Goal: Task Accomplishment & Management: Manage account settings

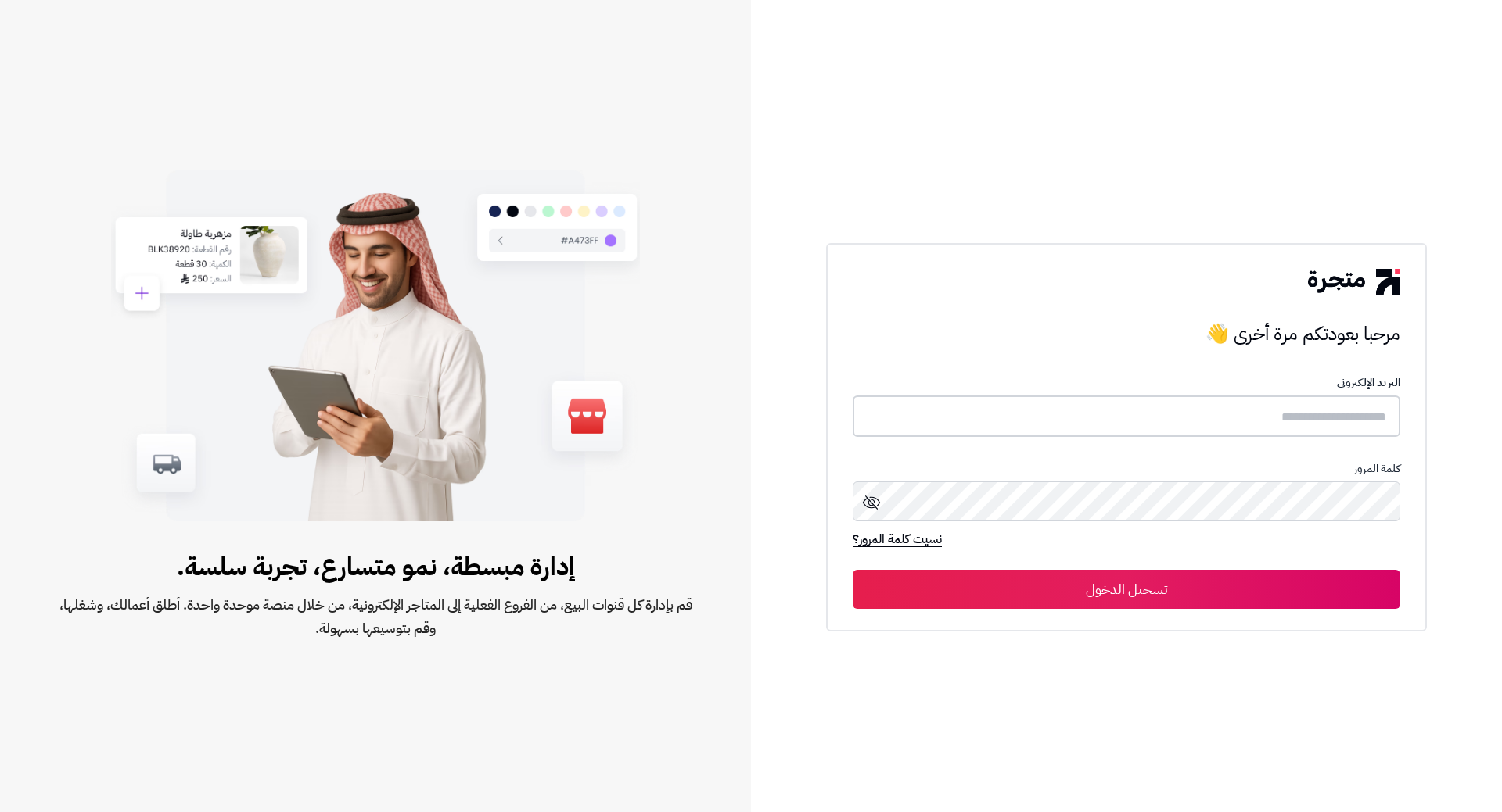
type input "*****"
click at [1239, 586] on button "تسجيل الدخول" at bounding box center [1126, 589] width 548 height 39
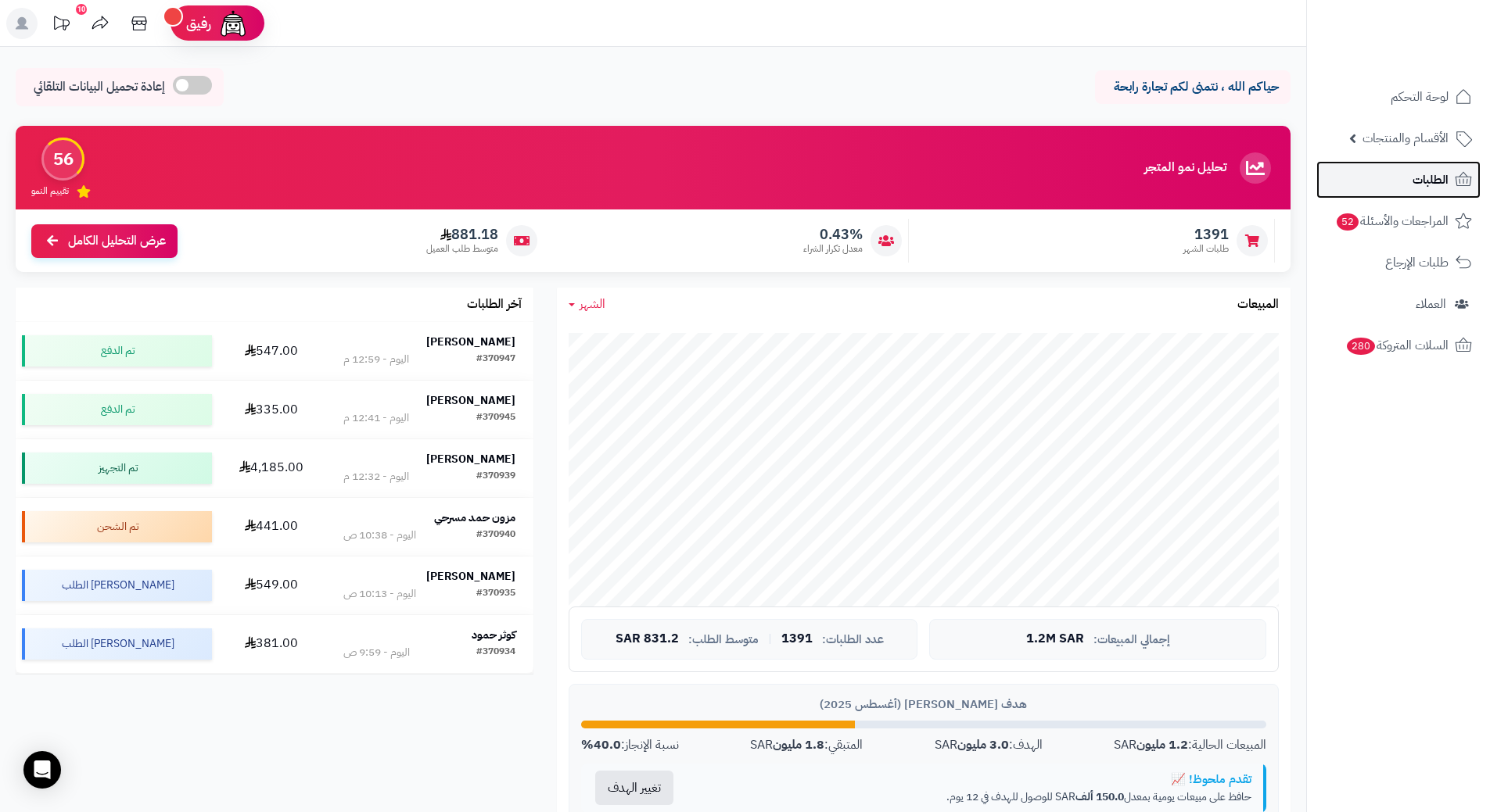
drag, startPoint x: 1440, startPoint y: 189, endPoint x: 1454, endPoint y: 175, distance: 19.8
click at [1454, 175] on icon at bounding box center [1463, 180] width 19 height 19
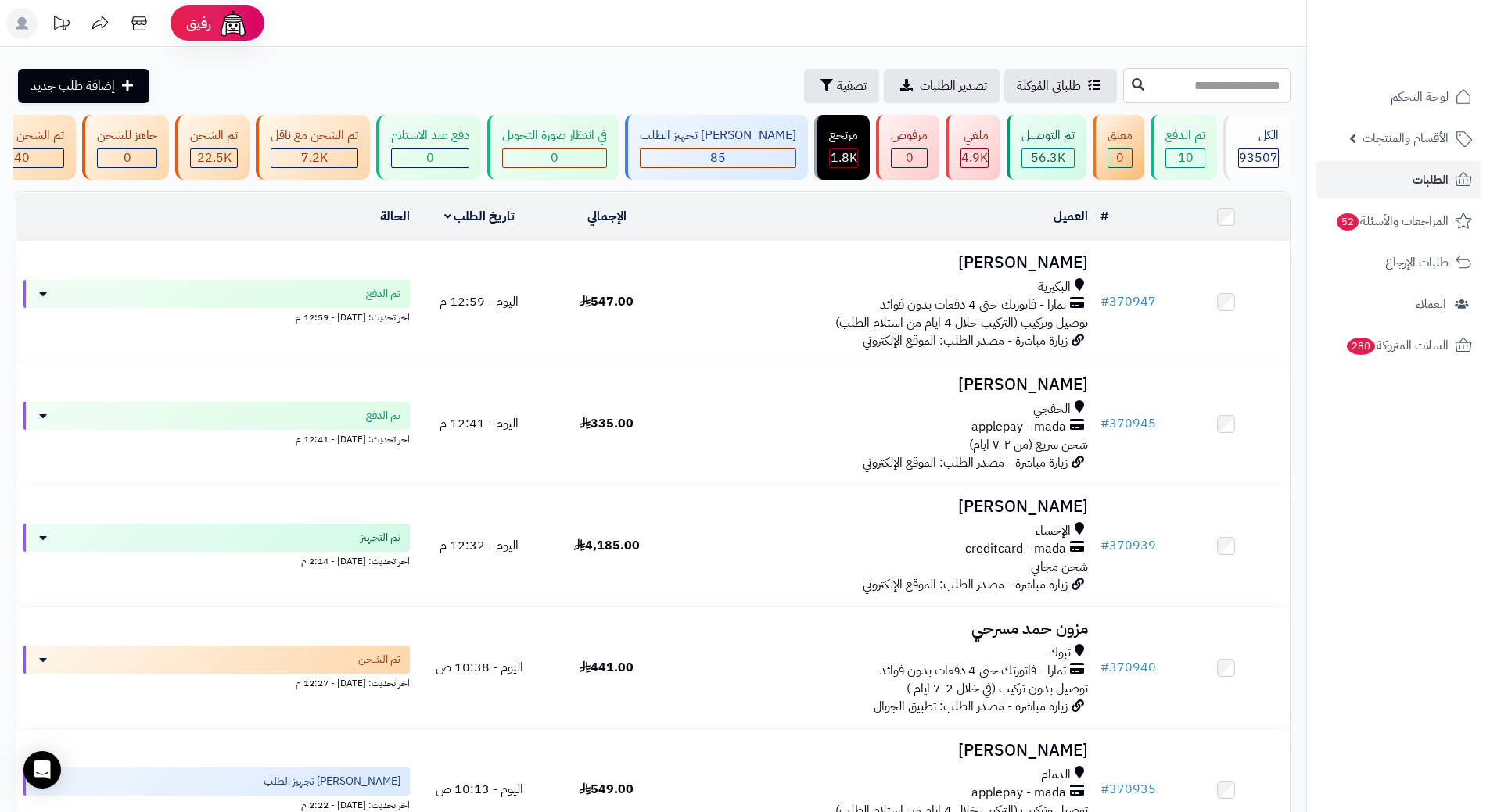
click at [1186, 80] on input "text" at bounding box center [1206, 86] width 167 height 35
paste input "******"
type input "******"
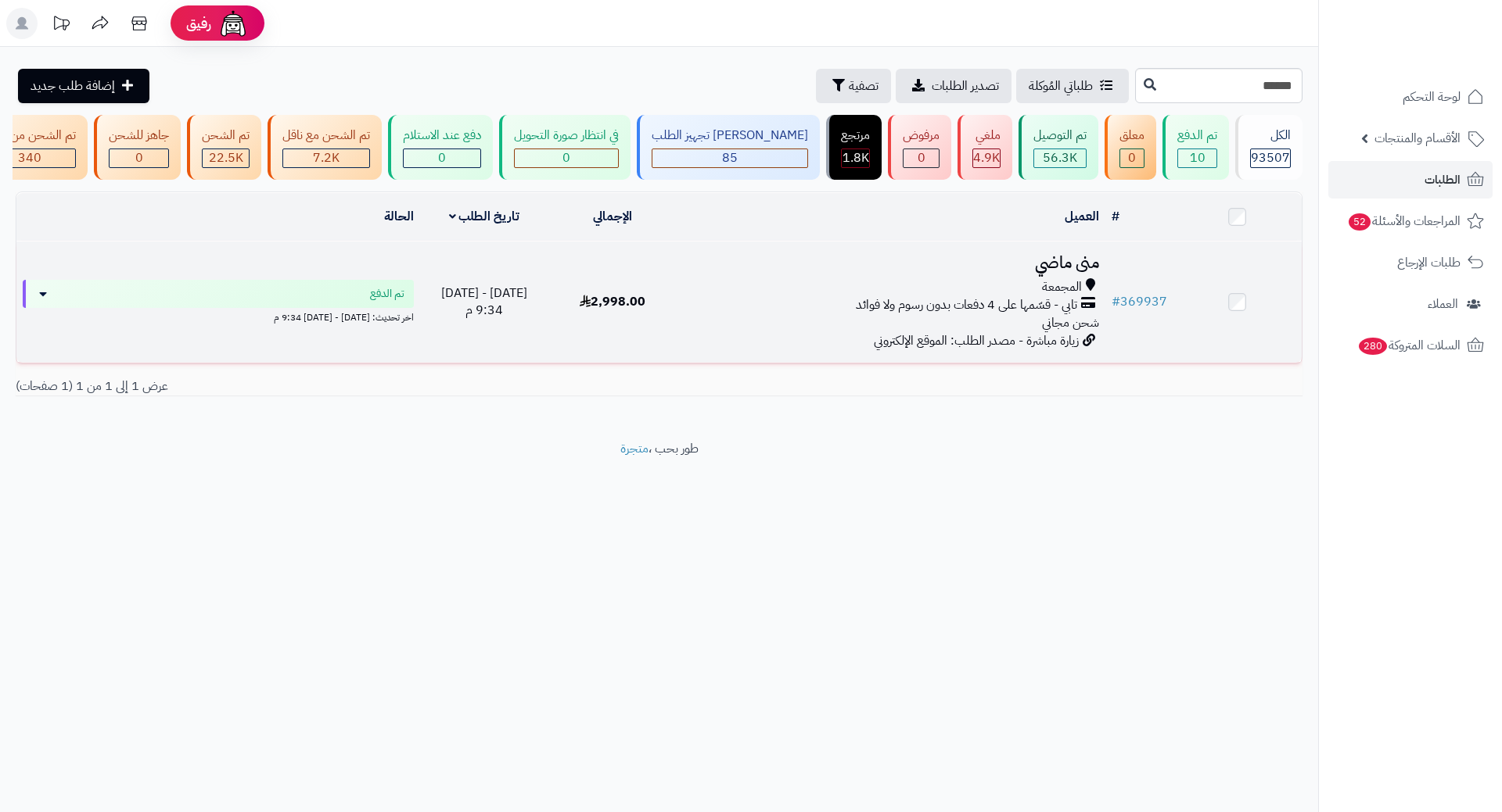
click at [1074, 263] on h3 "منى ماضي" at bounding box center [891, 263] width 416 height 18
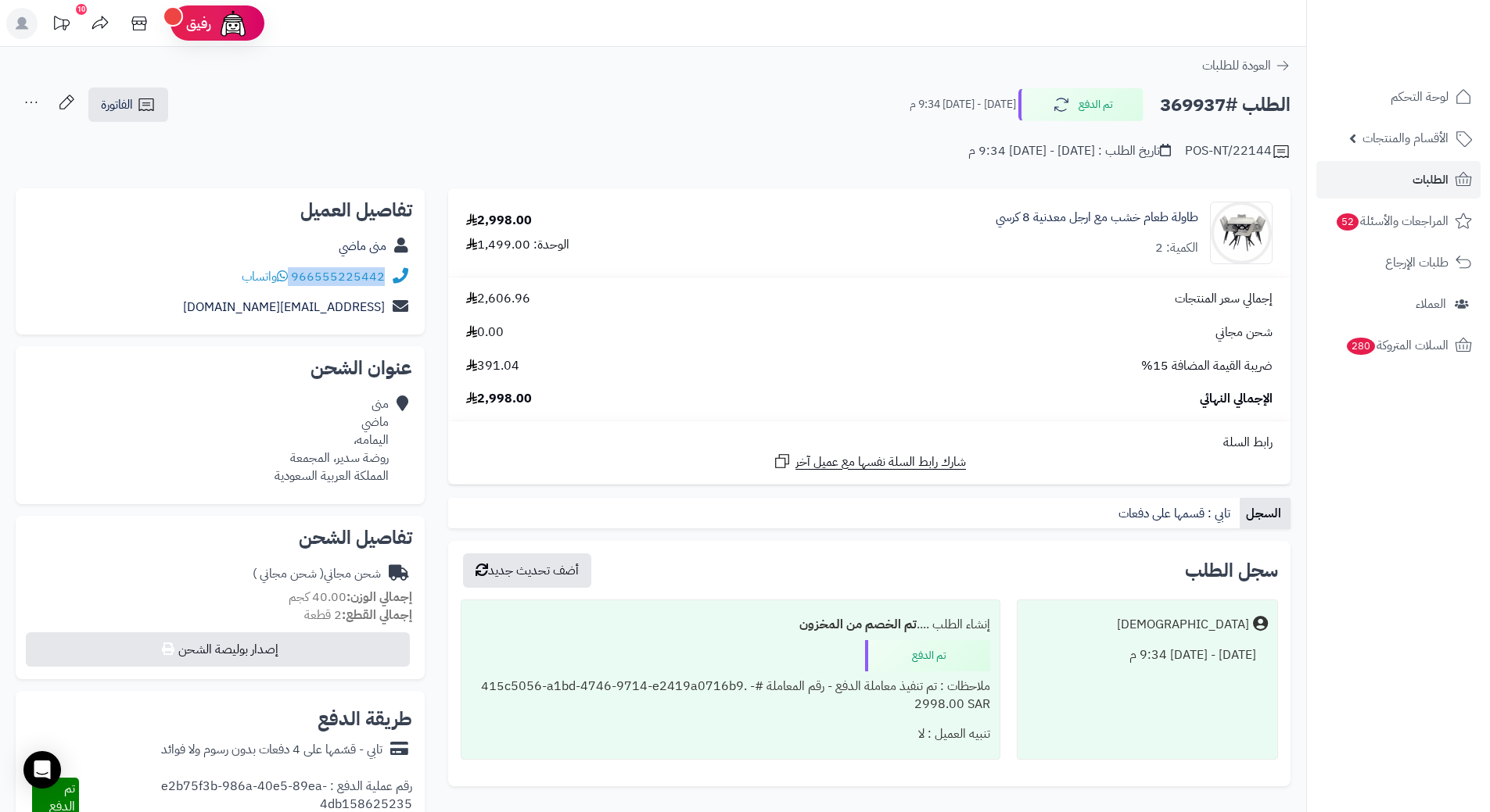
drag, startPoint x: 293, startPoint y: 275, endPoint x: 401, endPoint y: 276, distance: 108.0
click at [401, 276] on div "966555225442 واتساب" at bounding box center [220, 277] width 384 height 31
copy div "966555225442"
click at [1184, 113] on h2 "الطلب #369937" at bounding box center [1225, 104] width 130 height 32
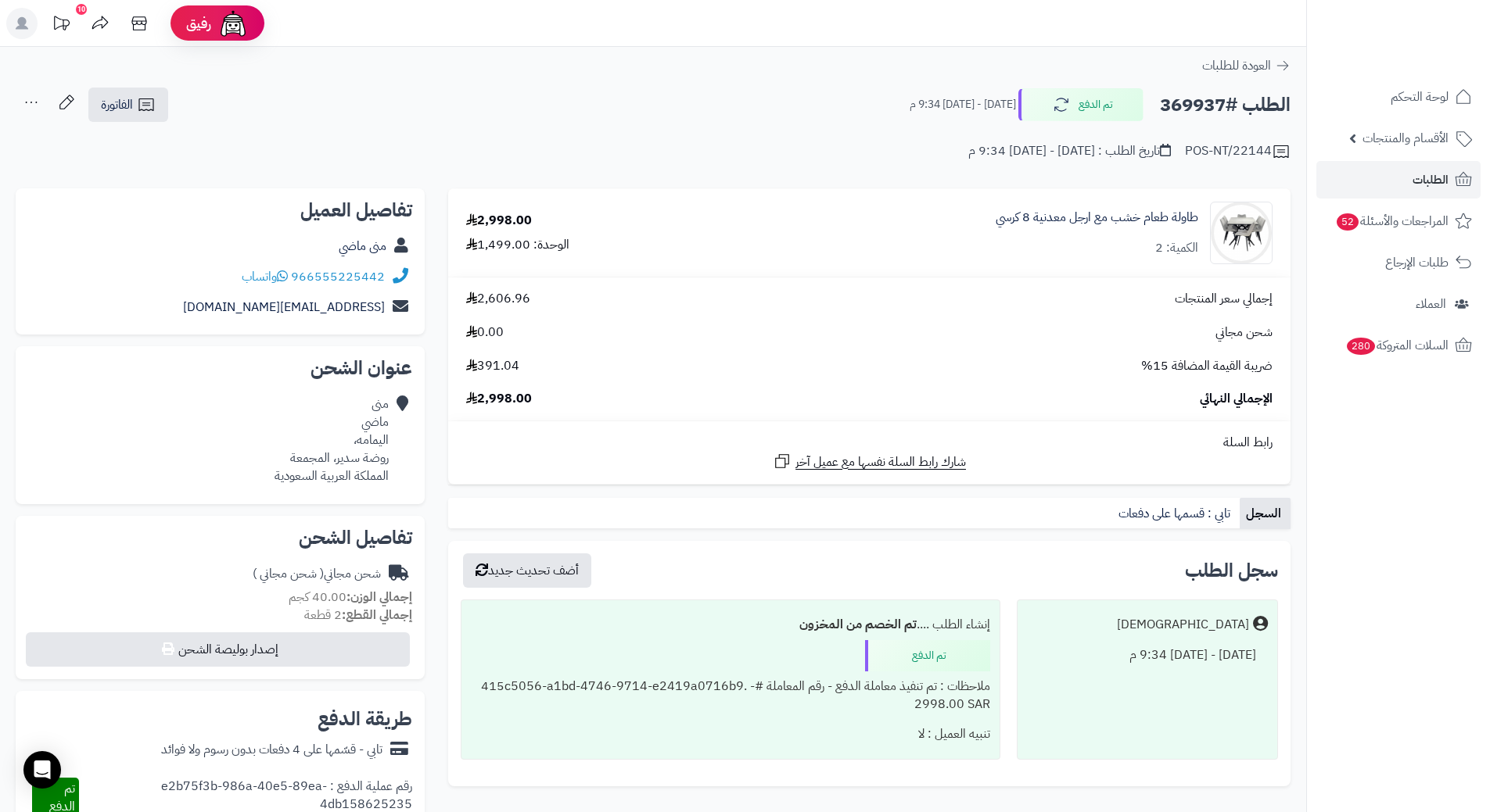
copy h2 "369937"
click at [1438, 184] on span "الطلبات" at bounding box center [1430, 180] width 36 height 22
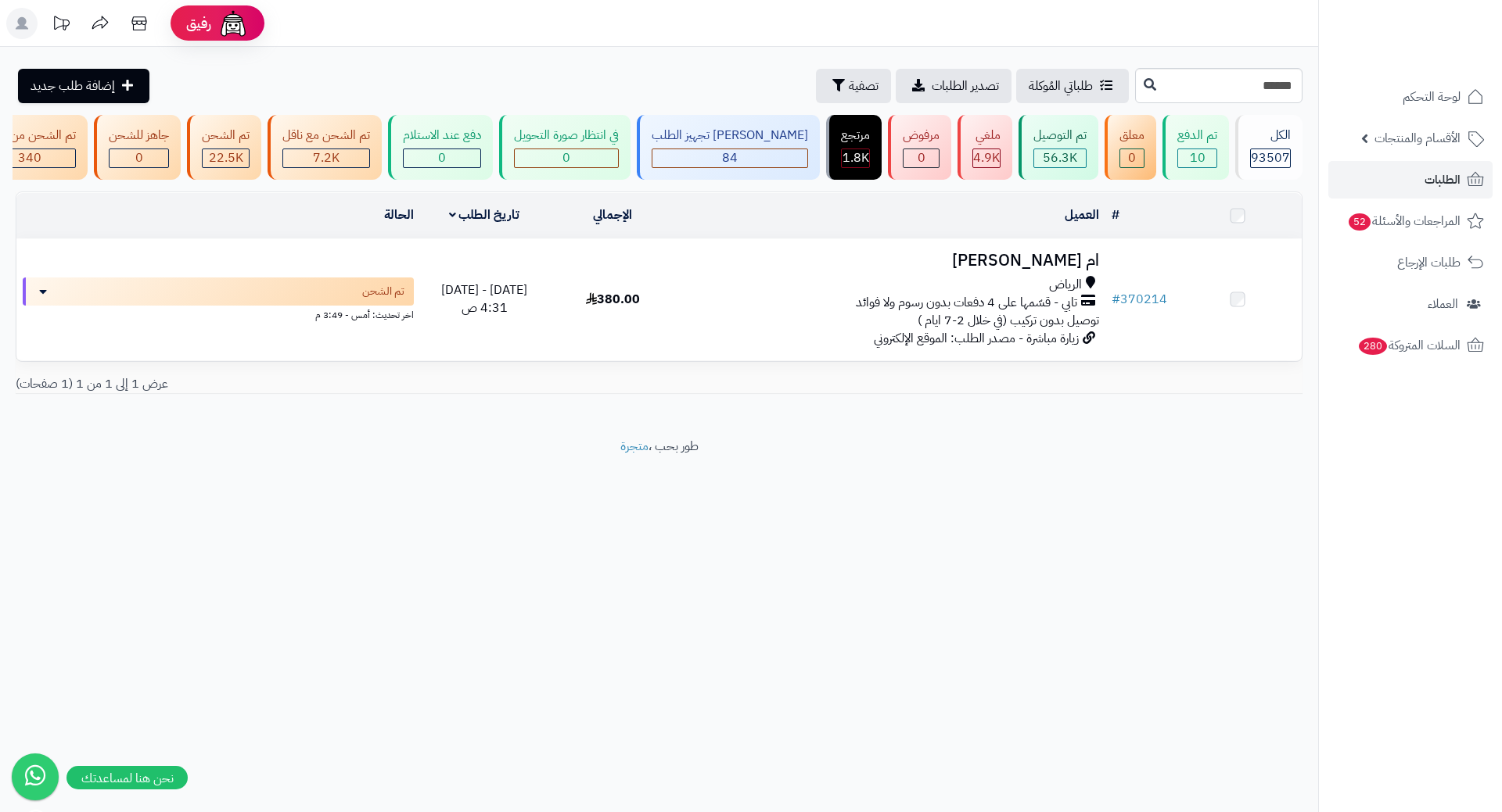
click at [1038, 269] on h3 "ام [PERSON_NAME]" at bounding box center [891, 261] width 416 height 18
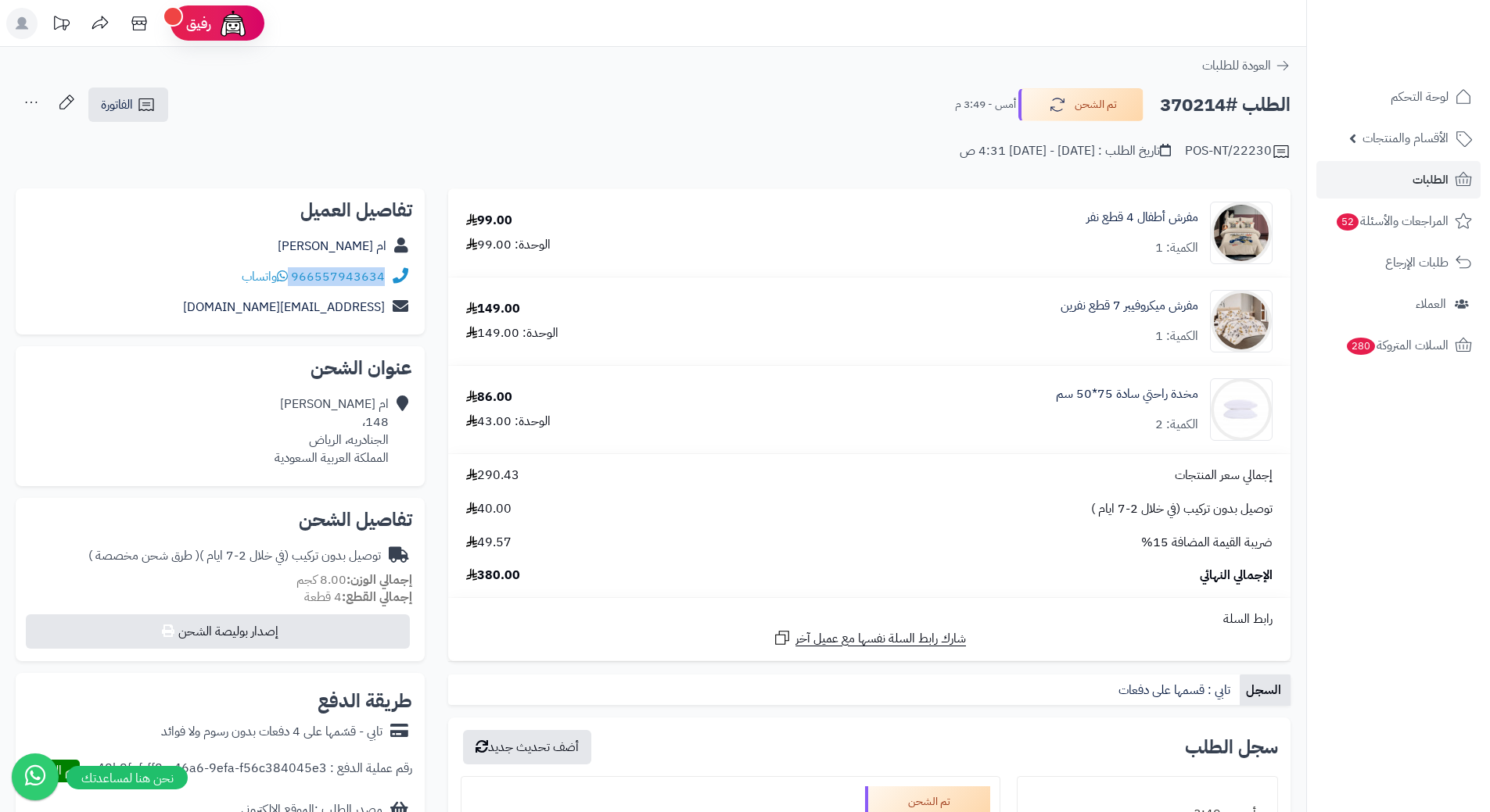
drag, startPoint x: 293, startPoint y: 276, endPoint x: 394, endPoint y: 276, distance: 101.0
click at [394, 276] on div "966557943634 واتساب" at bounding box center [220, 277] width 384 height 31
copy div "966557943634"
click at [1199, 106] on h2 "الطلب #370214" at bounding box center [1225, 104] width 130 height 32
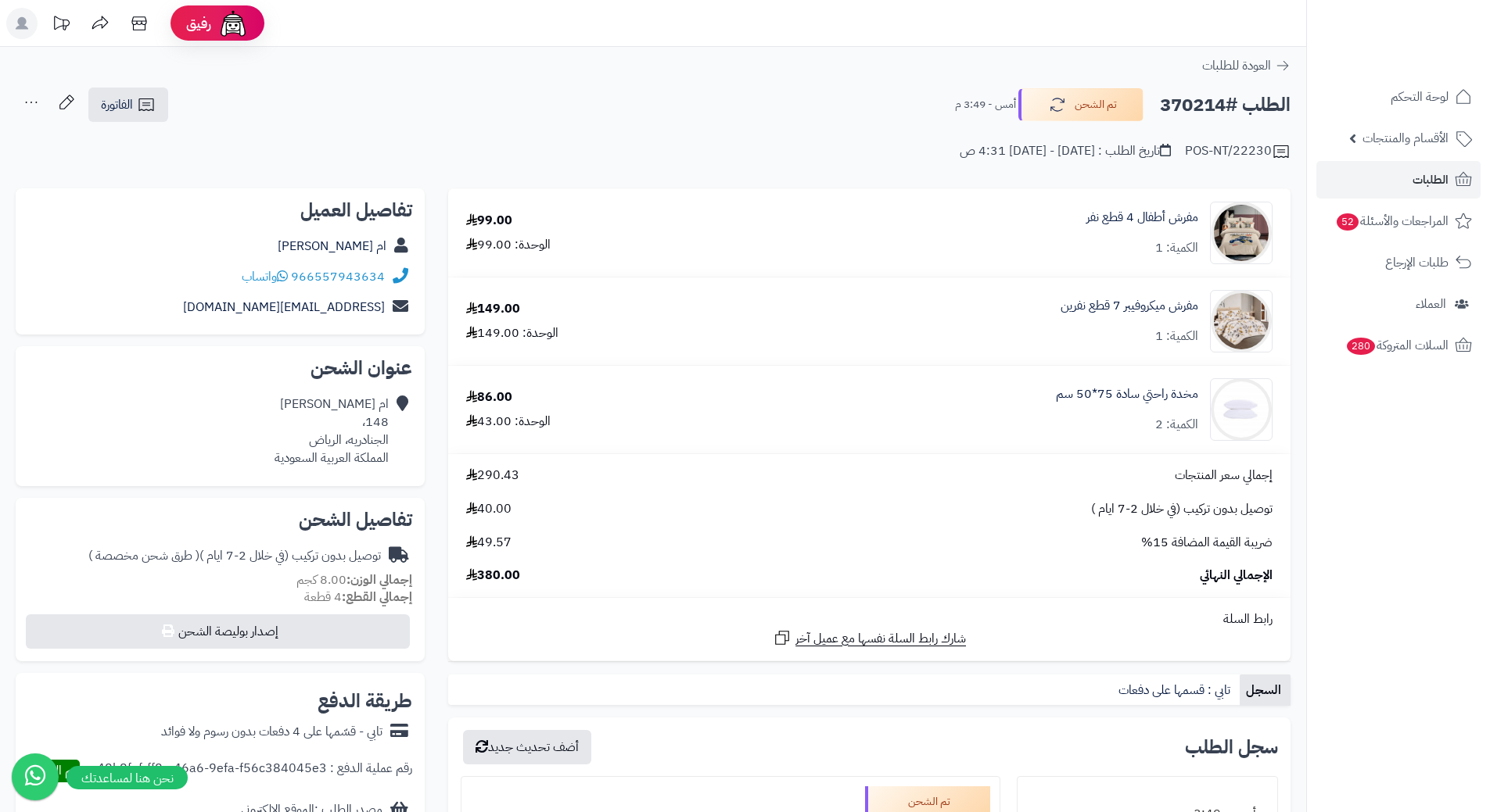
copy h2 "370214"
drag, startPoint x: 1199, startPoint y: 296, endPoint x: 1060, endPoint y: 302, distance: 139.1
click at [1060, 265] on div "مفرش ميكروفيبر 7 قطع نفرين الكمية: 1" at bounding box center [1011, 233] width 546 height 63
copy link "مفرش ميكروفيبر 7 قطع نفرين"
click at [1434, 184] on span "الطلبات" at bounding box center [1430, 180] width 36 height 22
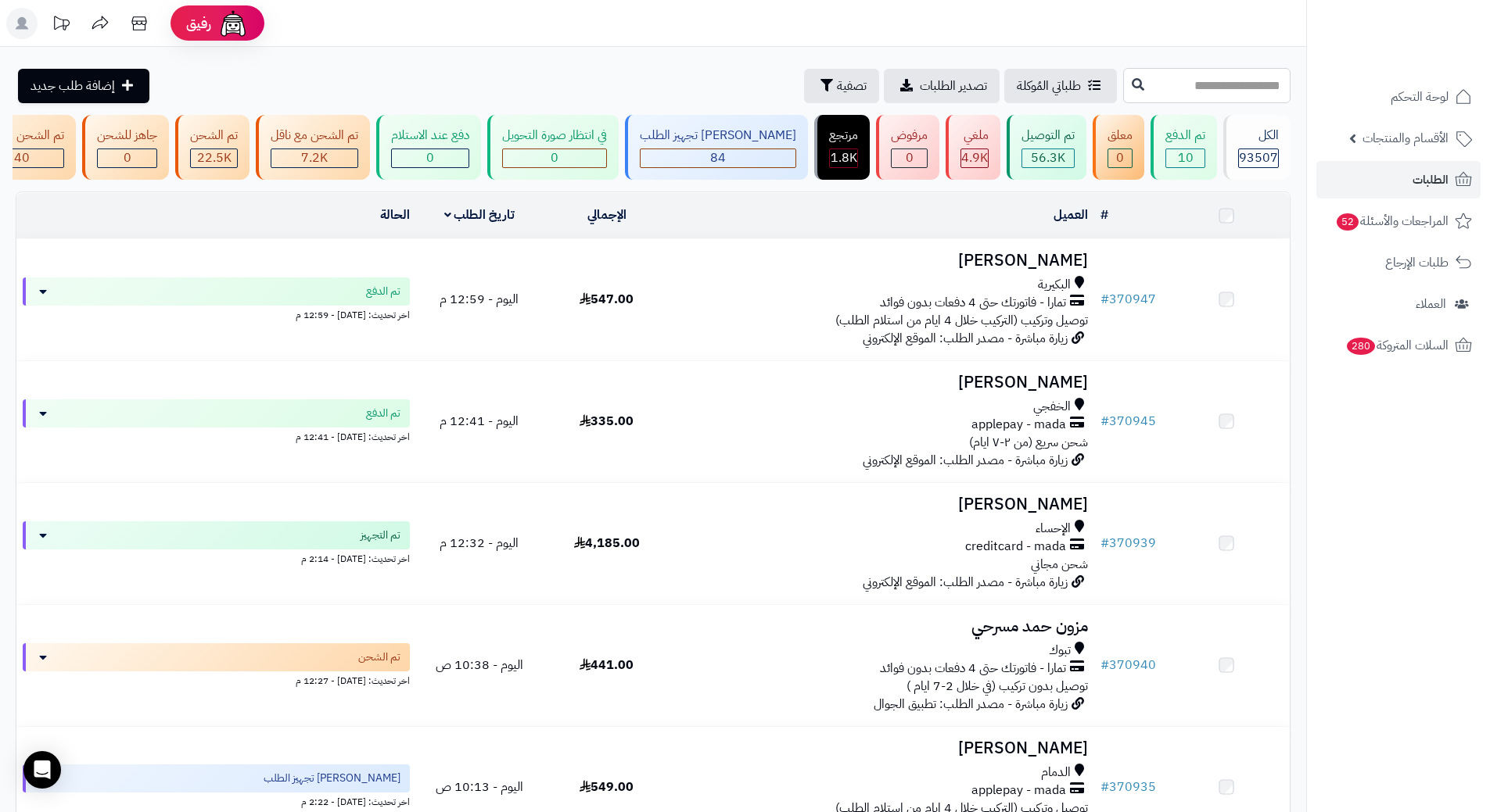
click at [1232, 73] on input "text" at bounding box center [1206, 86] width 167 height 35
type input "******"
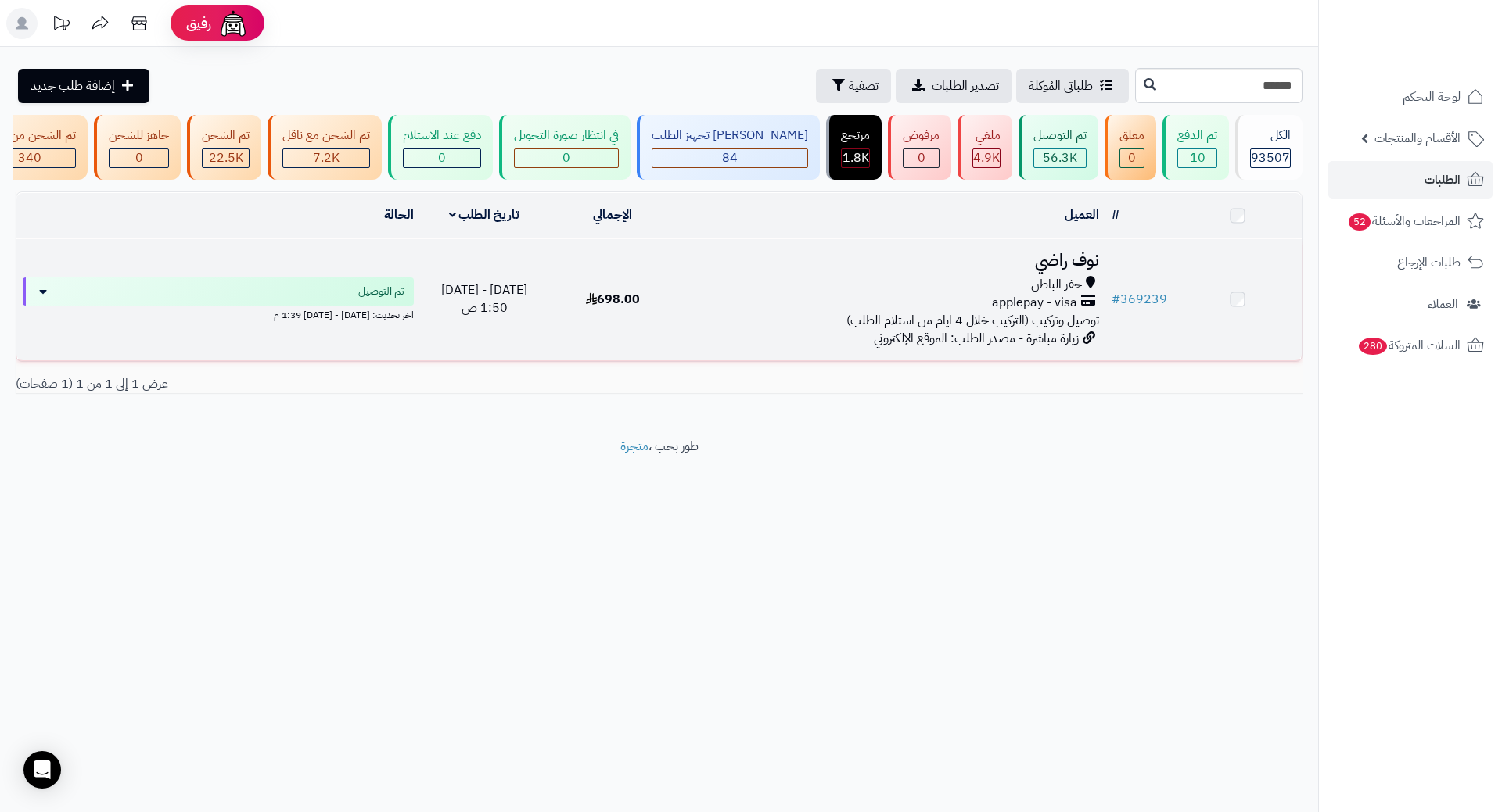
click at [1050, 284] on td "نوف راضي حفر الباطن applepay - visa توصيل وتركيب (التركيب خلال 4 ايام من استلام…" at bounding box center [891, 300] width 428 height 121
click at [1062, 270] on h3 "نوف راضي" at bounding box center [891, 263] width 416 height 18
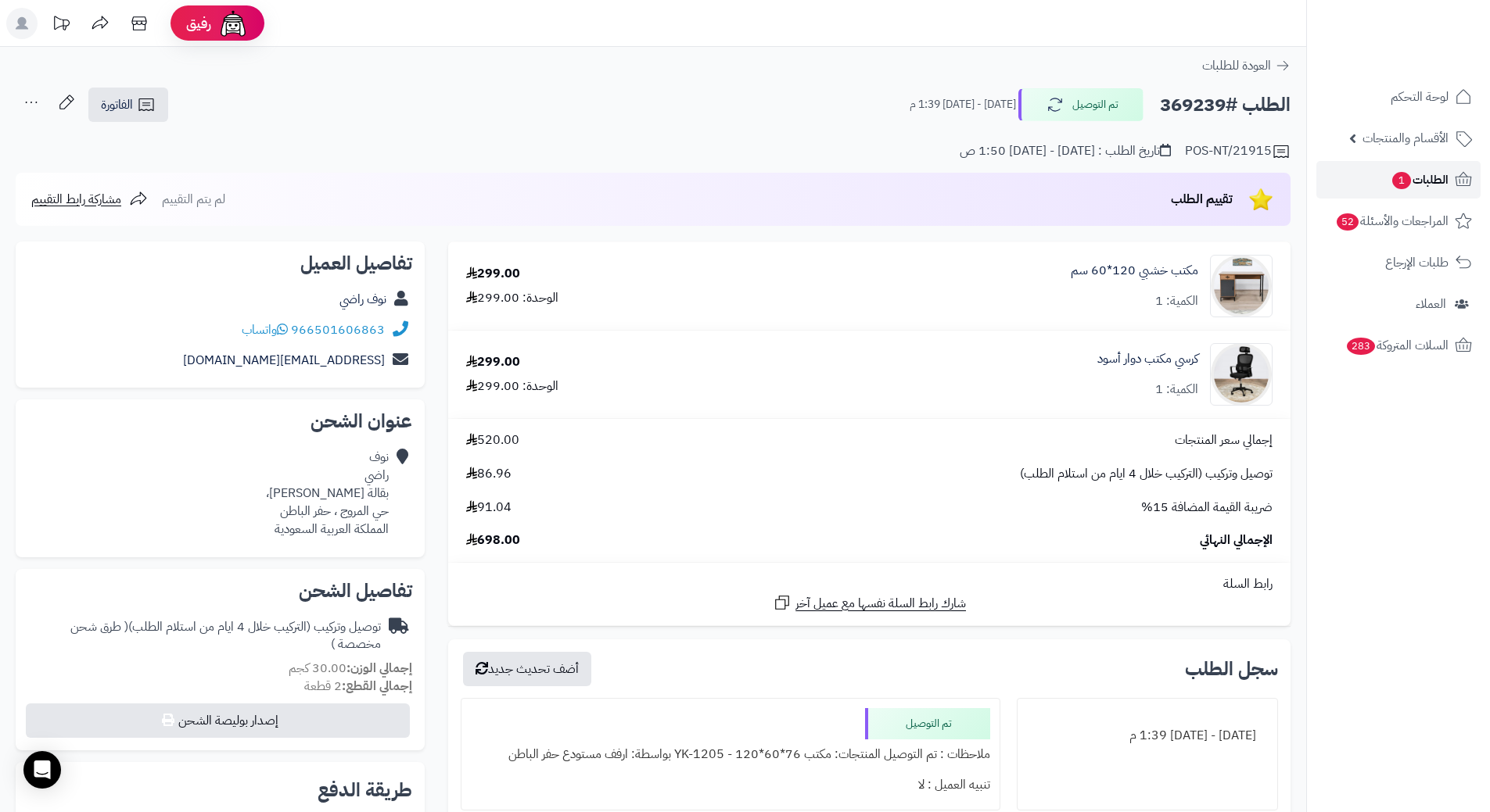
click at [1435, 184] on span "الطلبات 1" at bounding box center [1419, 180] width 58 height 22
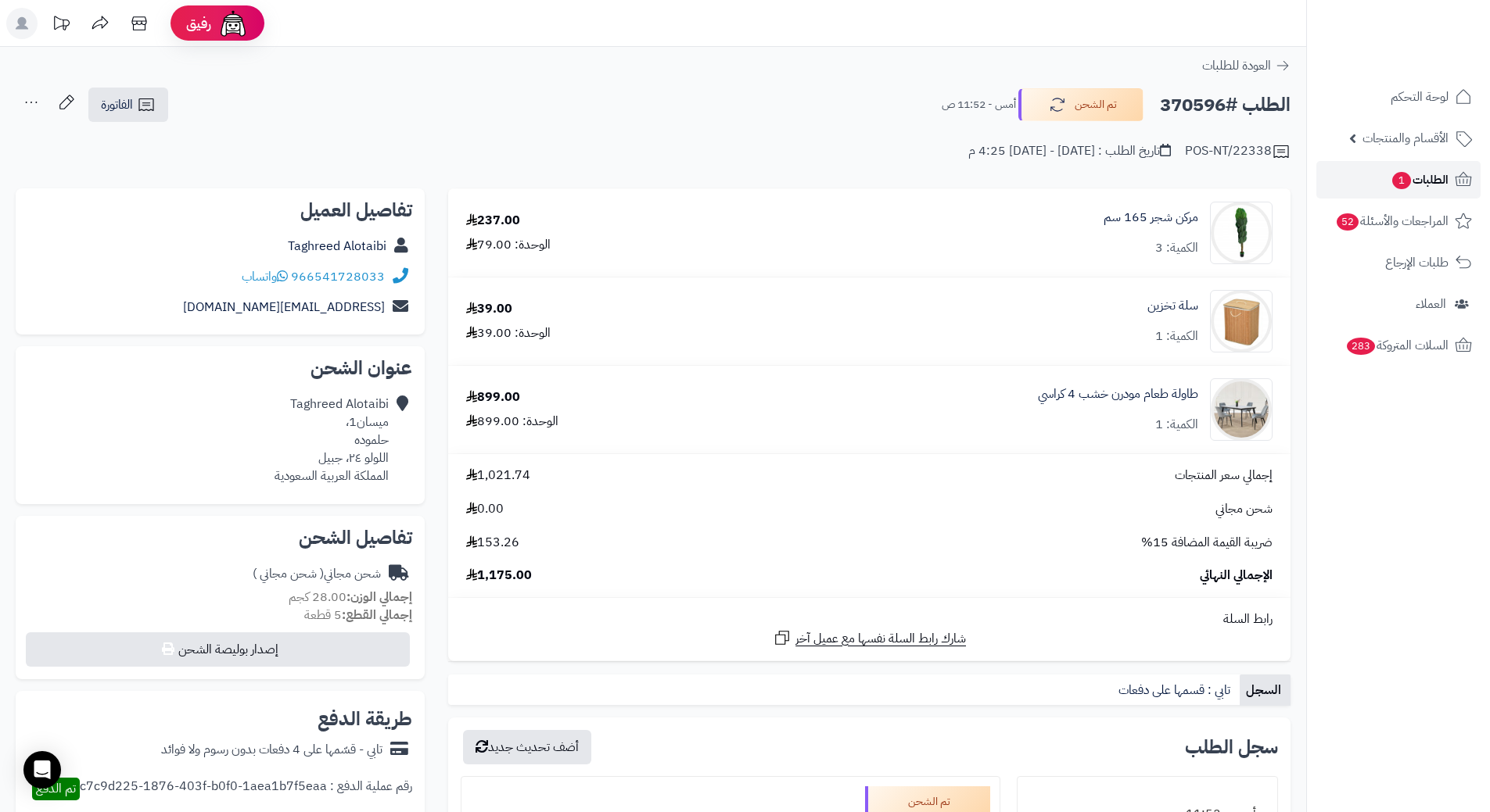
click at [1437, 190] on span "الطلبات 1" at bounding box center [1419, 180] width 58 height 22
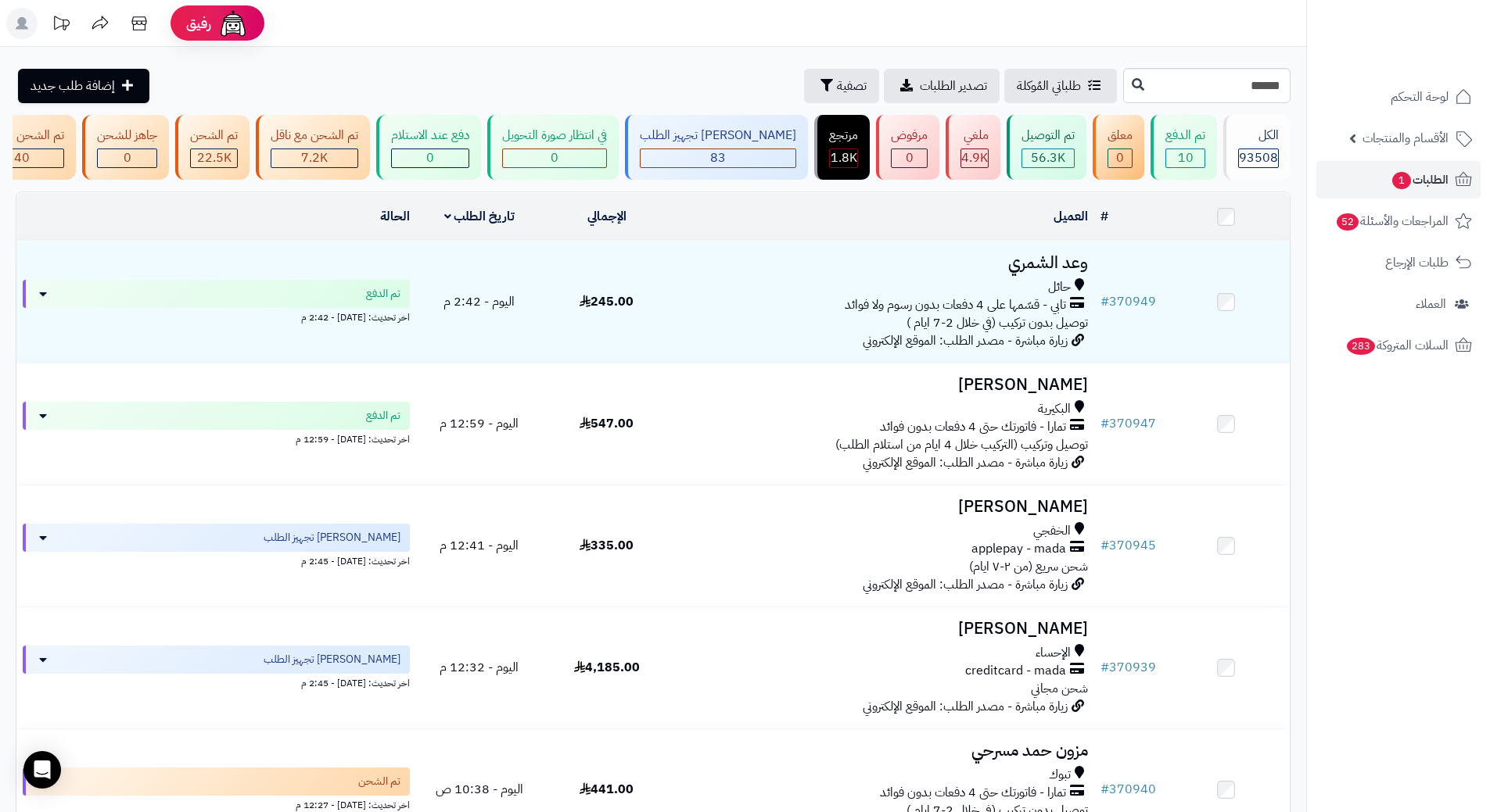
type input "******"
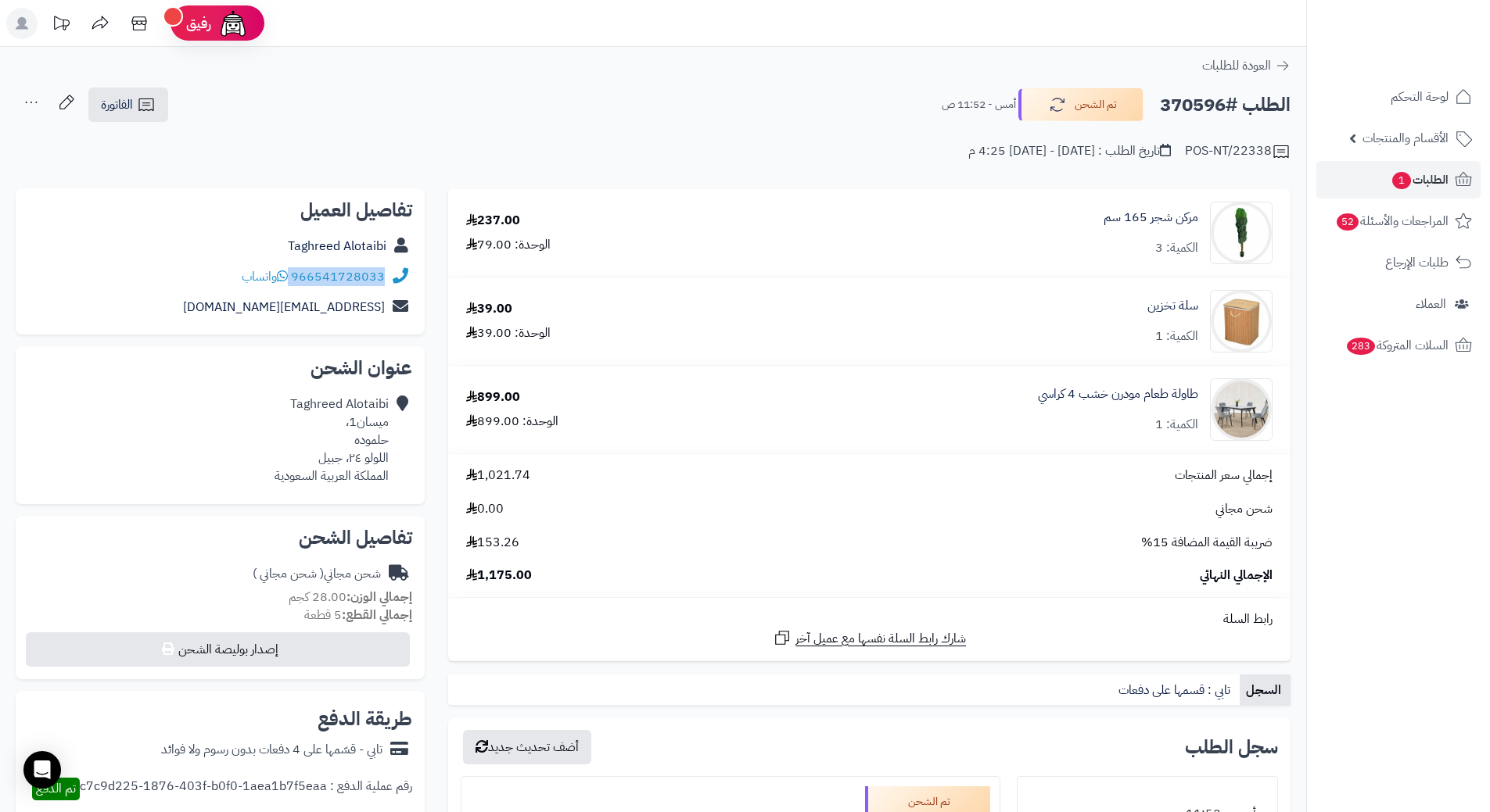
drag, startPoint x: 292, startPoint y: 275, endPoint x: 393, endPoint y: 272, distance: 101.0
click at [393, 272] on div "966541728033 واتساب" at bounding box center [220, 277] width 384 height 31
copy div "966541728033"
click at [1184, 102] on h2 "الطلب #370596" at bounding box center [1225, 104] width 130 height 32
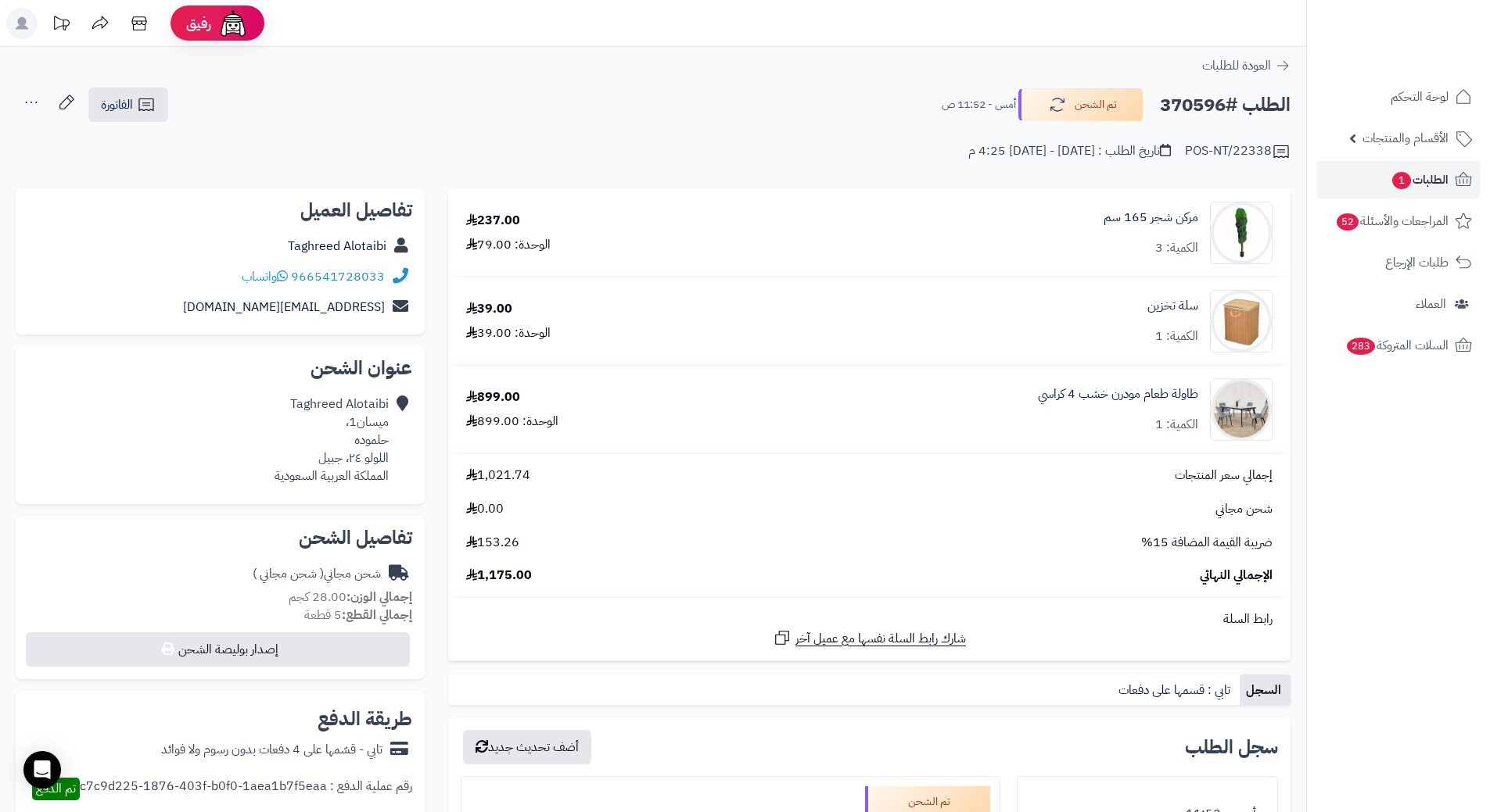
copy h2 "370596"
drag, startPoint x: 1204, startPoint y: 382, endPoint x: 1013, endPoint y: 379, distance: 191.0
click at [1013, 265] on div "طاولة طعام مودرن خشب 4 كراسي الكمية: 1" at bounding box center [1005, 233] width 558 height 63
copy div "طاولة طعام مودرن خشب 4 كراسي"
click at [1426, 180] on span "الطلبات 1" at bounding box center [1419, 180] width 58 height 22
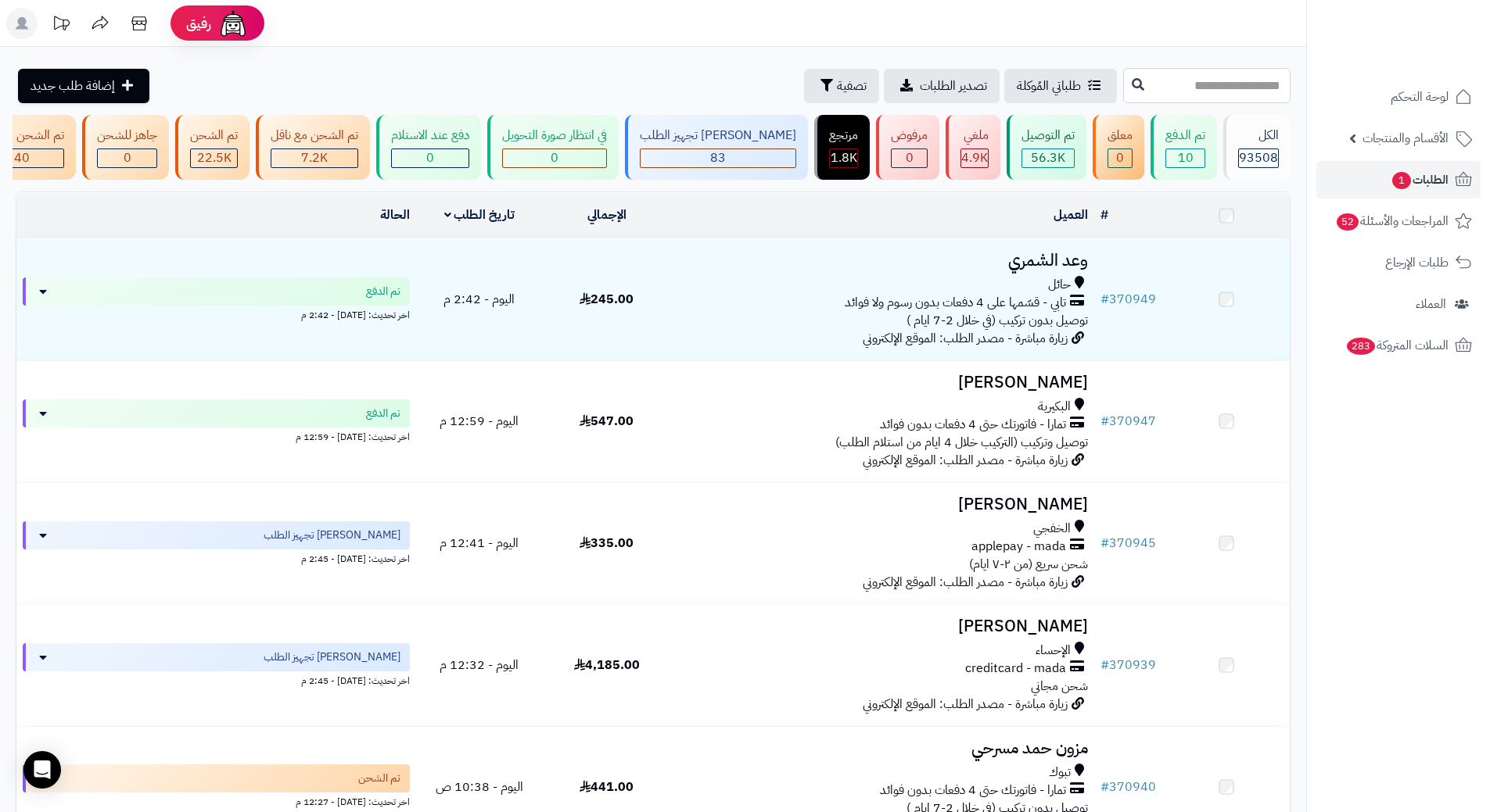
click at [1171, 86] on input "text" at bounding box center [1206, 86] width 167 height 35
paste input "******"
type input "******"
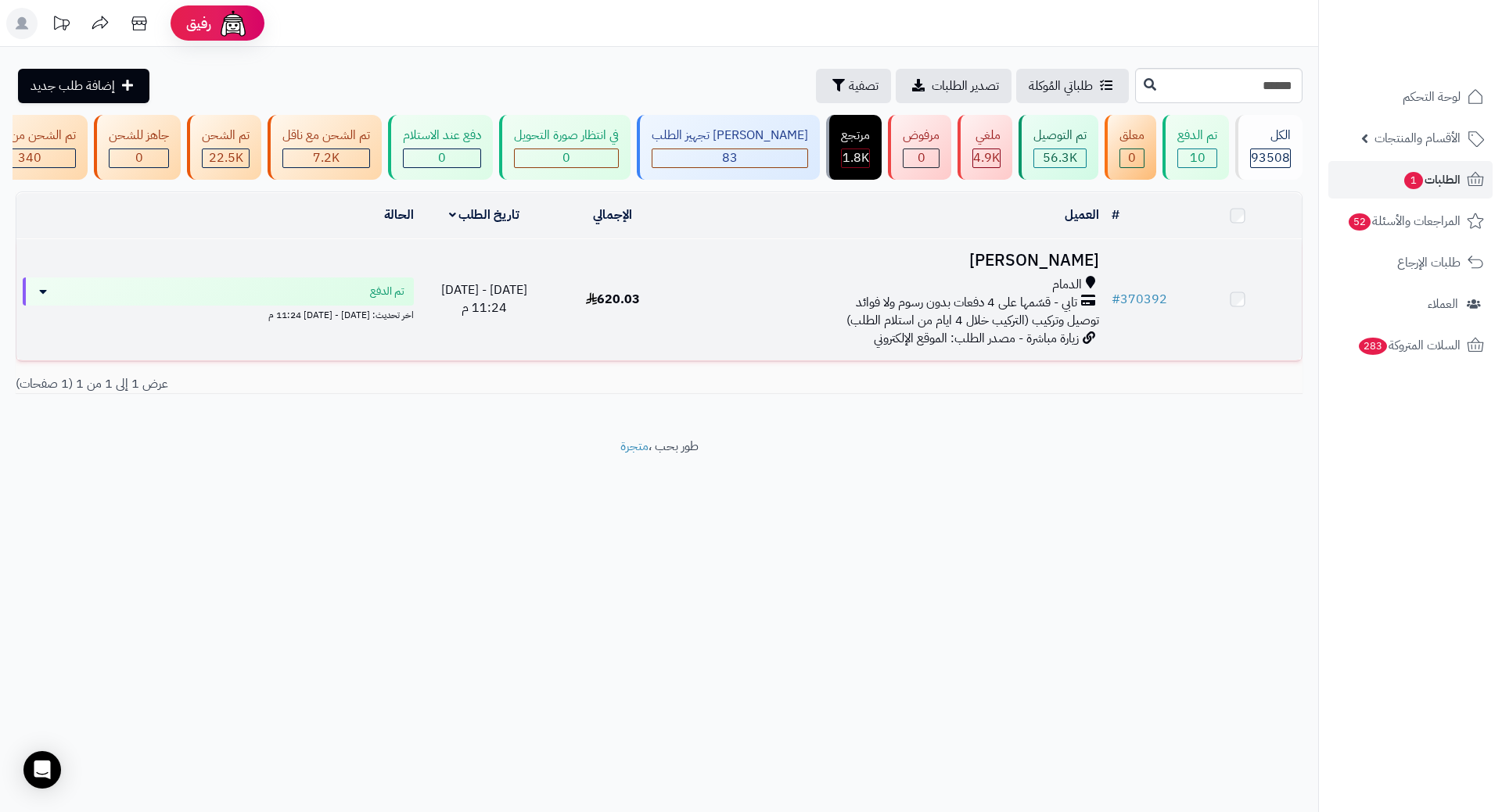
click at [1079, 269] on h3 "خالد الحربي" at bounding box center [891, 261] width 416 height 18
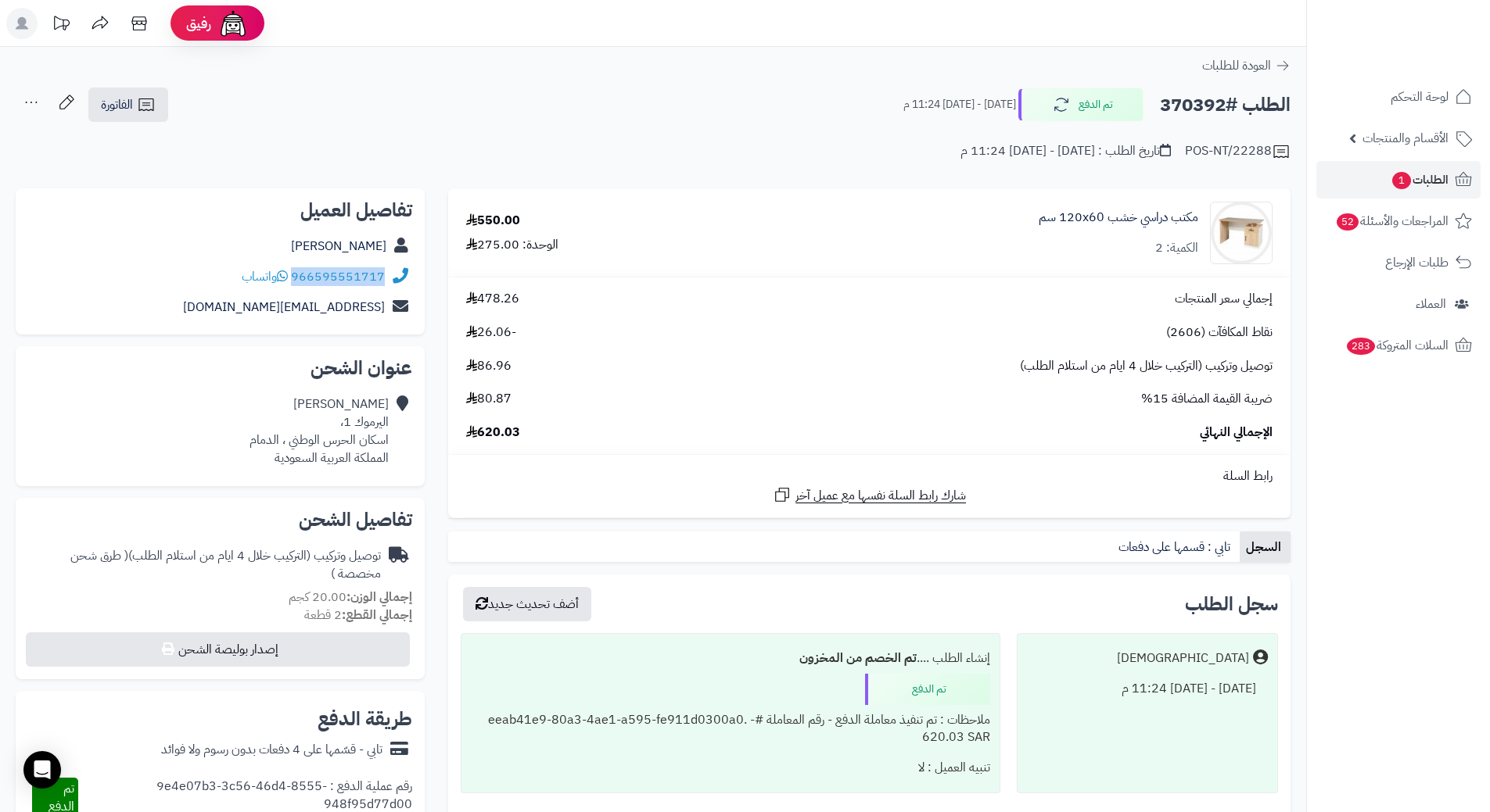
drag, startPoint x: 294, startPoint y: 273, endPoint x: 415, endPoint y: 275, distance: 121.0
click at [415, 275] on div "تفاصيل العميل خالد الحربي 966595551717 واتساب krm2207@hotmail.com" at bounding box center [220, 262] width 409 height 147
copy div "966595551717"
click at [1199, 90] on h2 "الطلب #370392" at bounding box center [1225, 104] width 130 height 32
click at [1195, 110] on h2 "الطلب #370392" at bounding box center [1225, 104] width 130 height 32
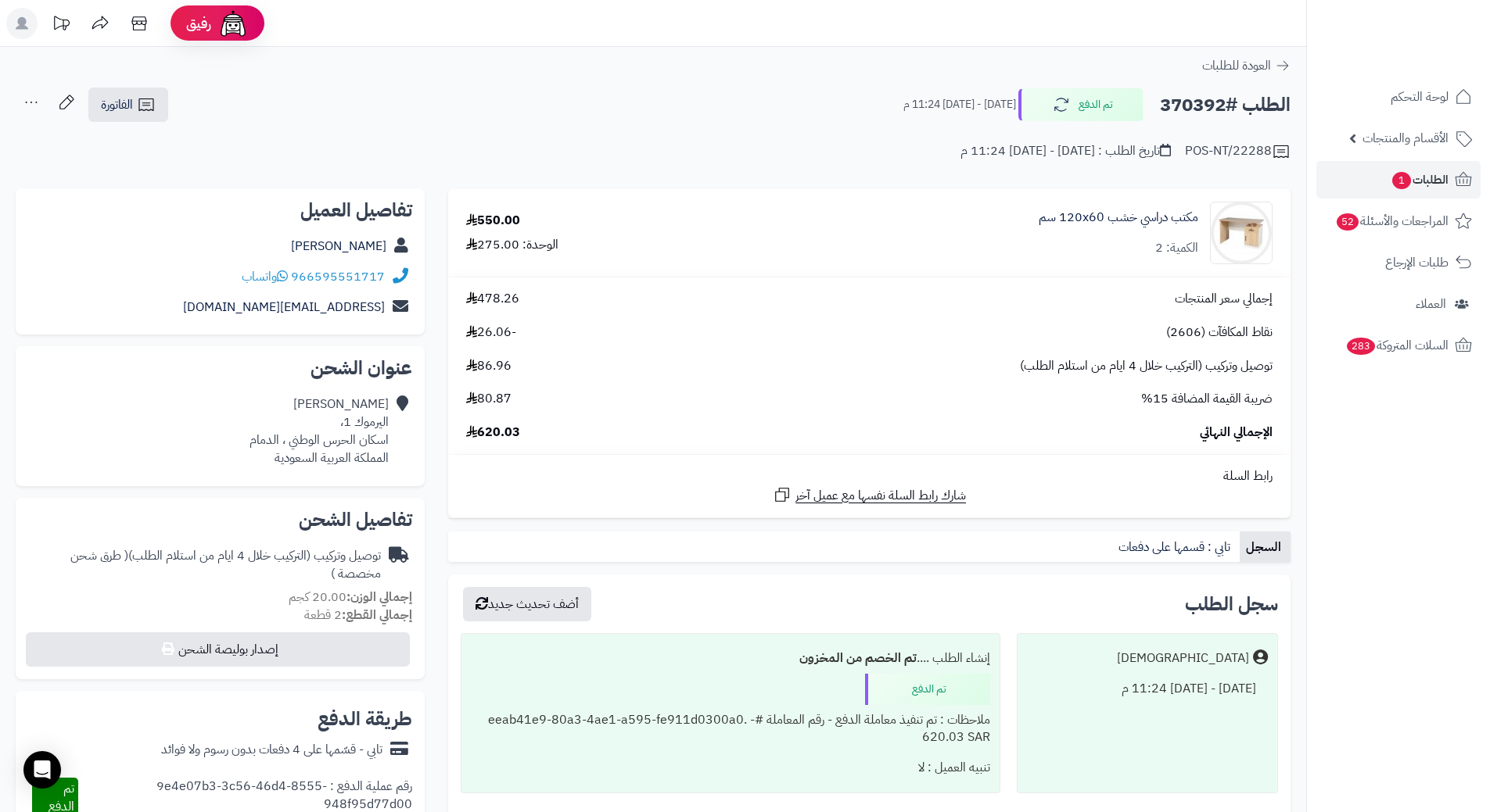
click at [1195, 110] on h2 "الطلب #370392" at bounding box center [1225, 104] width 130 height 32
copy h2 "370392"
click at [1437, 183] on span "الطلبات 1" at bounding box center [1419, 180] width 58 height 22
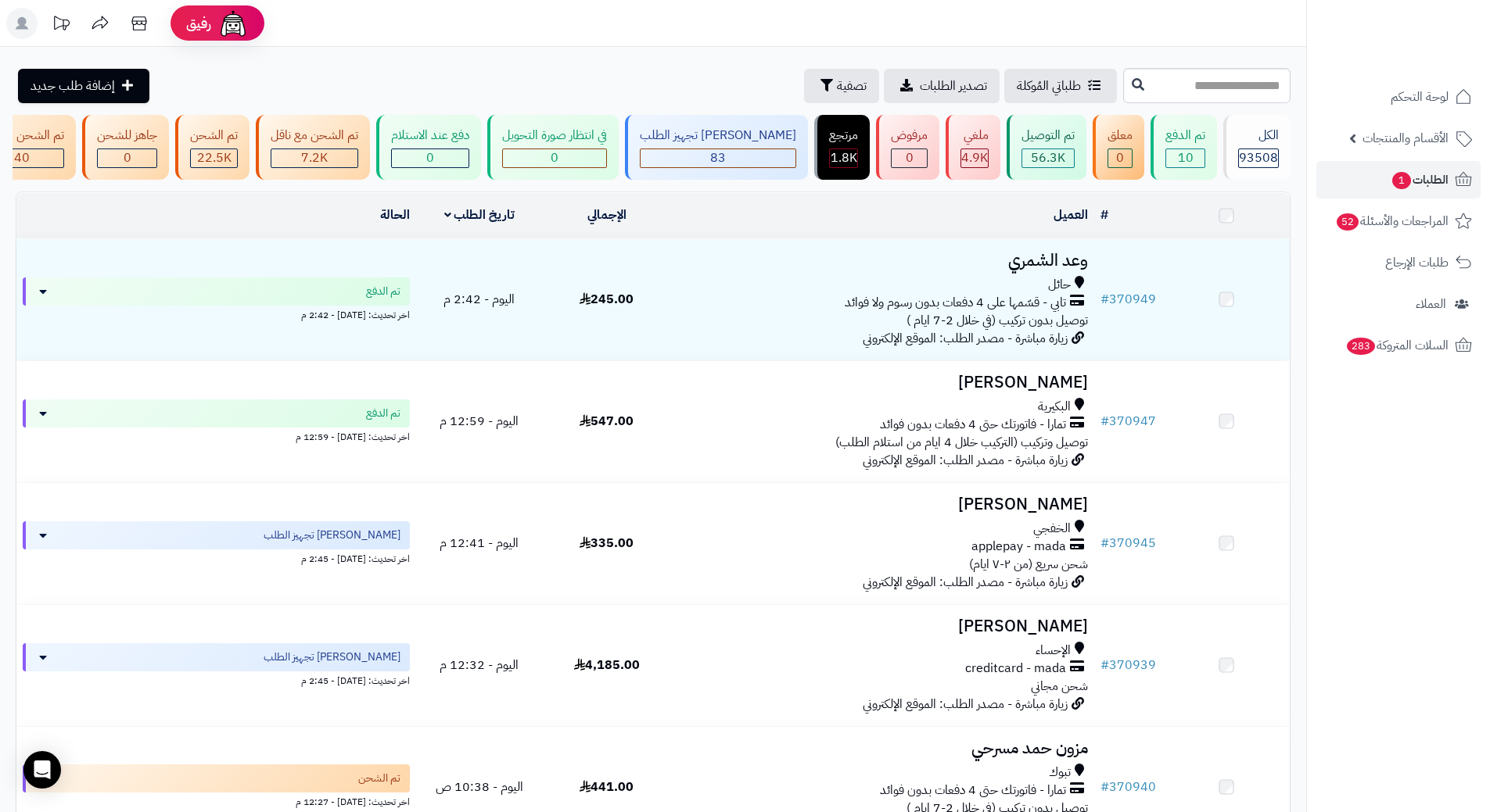
click at [1126, 77] on input "text" at bounding box center [1206, 86] width 167 height 35
type input "******"
click at [1126, 83] on button at bounding box center [1138, 85] width 24 height 30
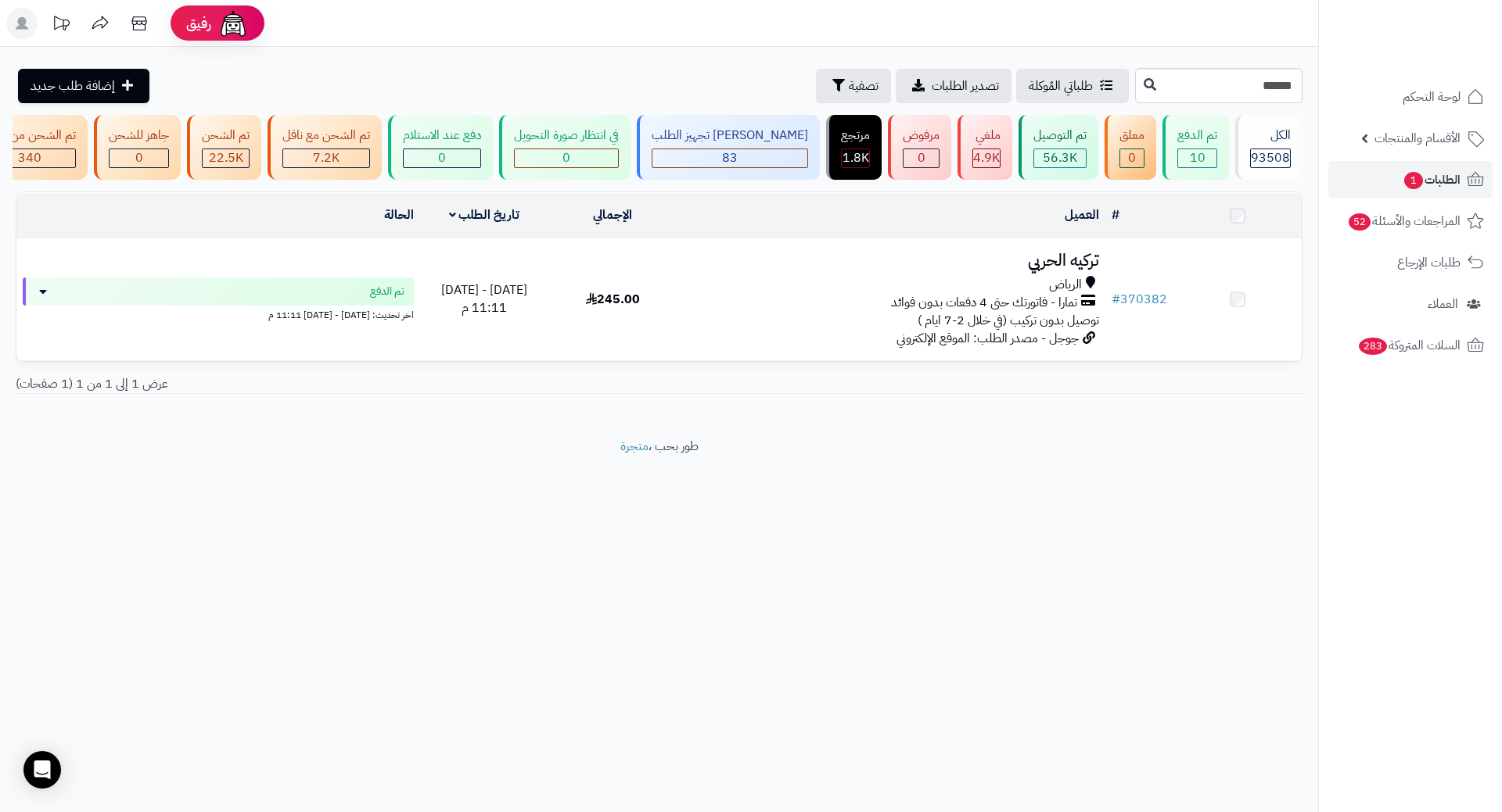
click at [1050, 269] on h3 "تركيه الحربي" at bounding box center [891, 261] width 416 height 18
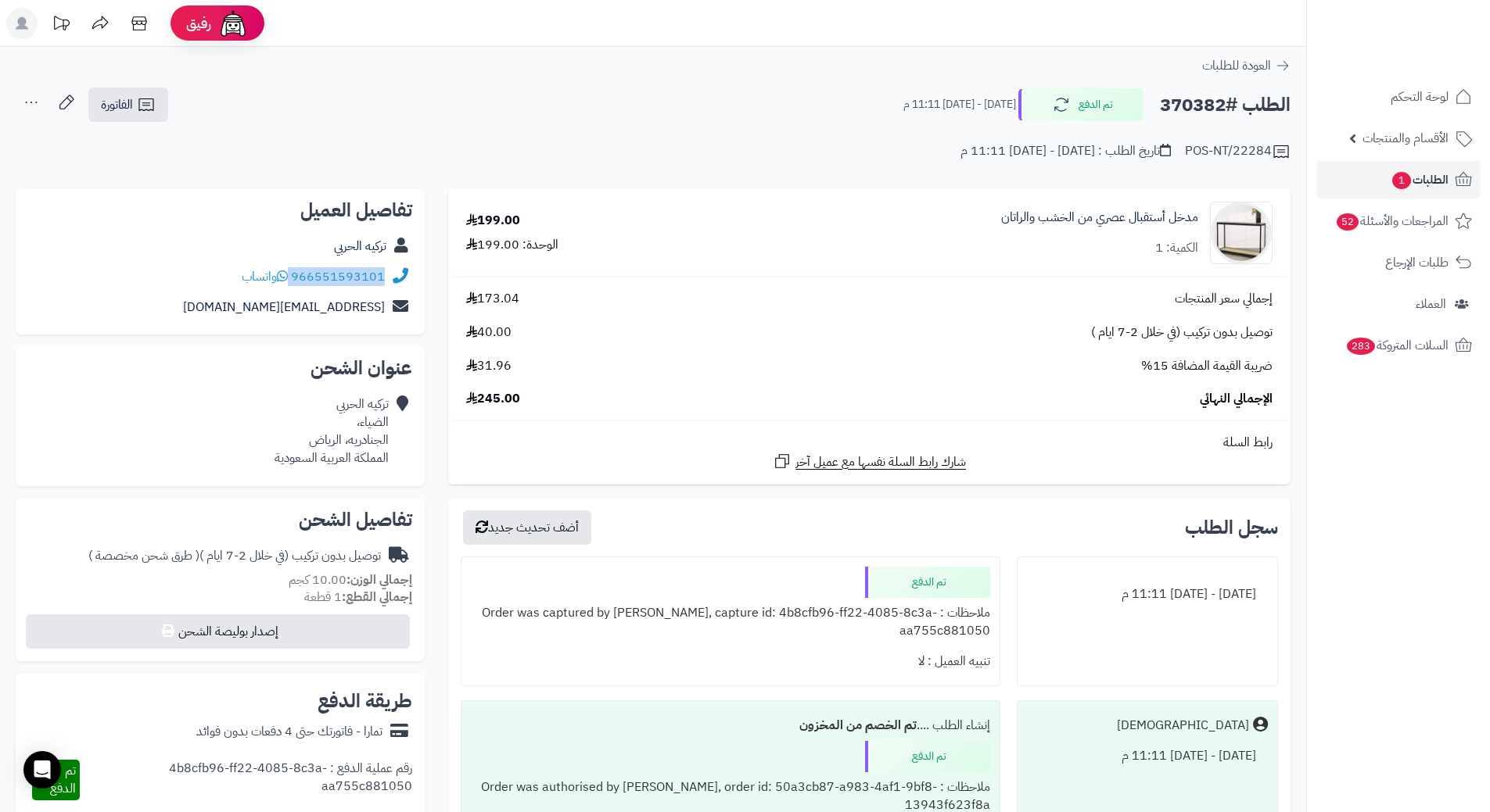
drag, startPoint x: 293, startPoint y: 274, endPoint x: 385, endPoint y: 272, distance: 92.0
click at [385, 272] on div "966551593101 واتساب" at bounding box center [313, 276] width 143 height 18
copy div "966551593101"
click at [1165, 110] on h2 "الطلب #370382" at bounding box center [1225, 104] width 130 height 32
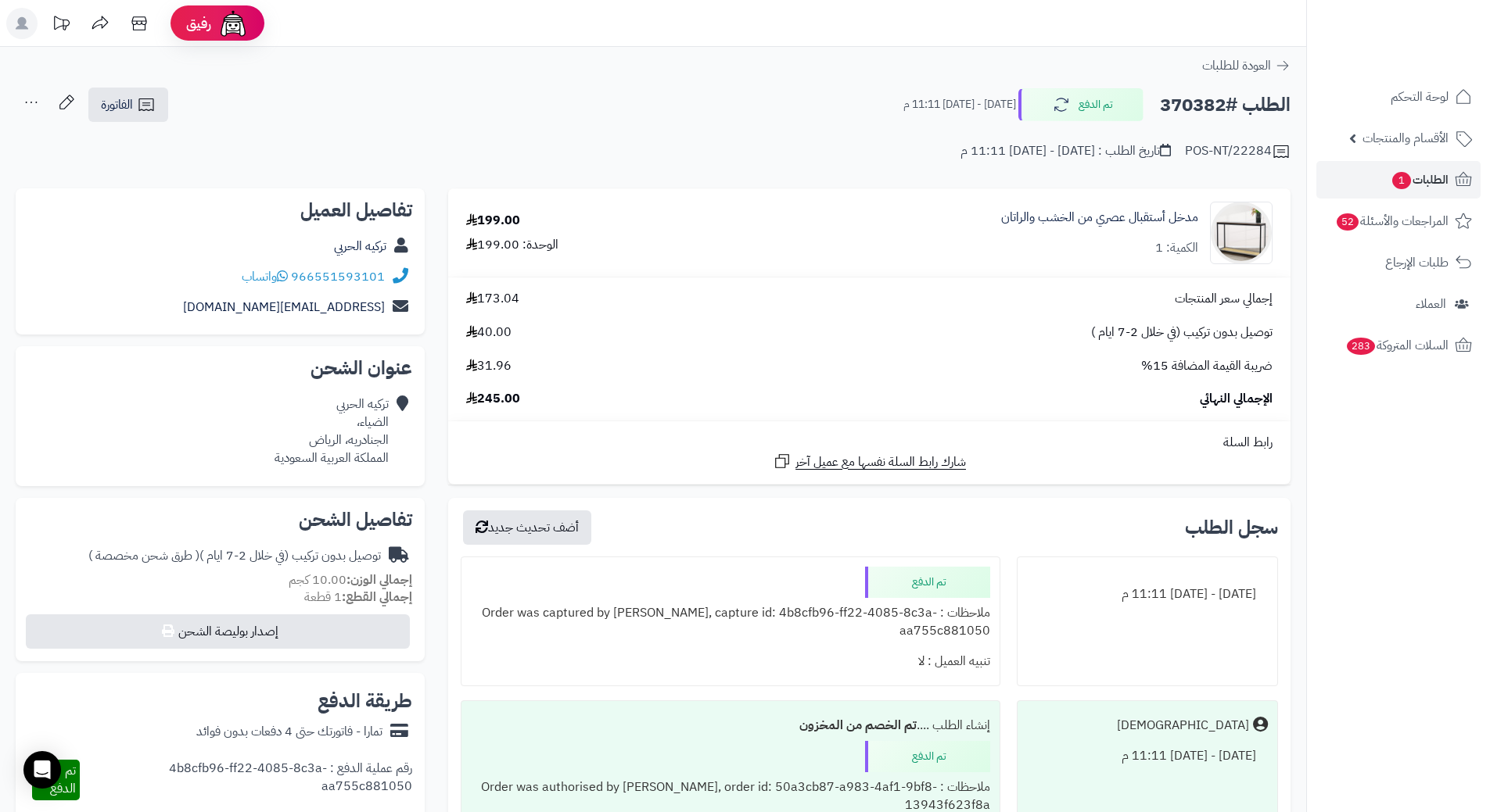
copy h2 "370382"
click at [1452, 182] on link "الطلبات 1" at bounding box center [1398, 180] width 164 height 38
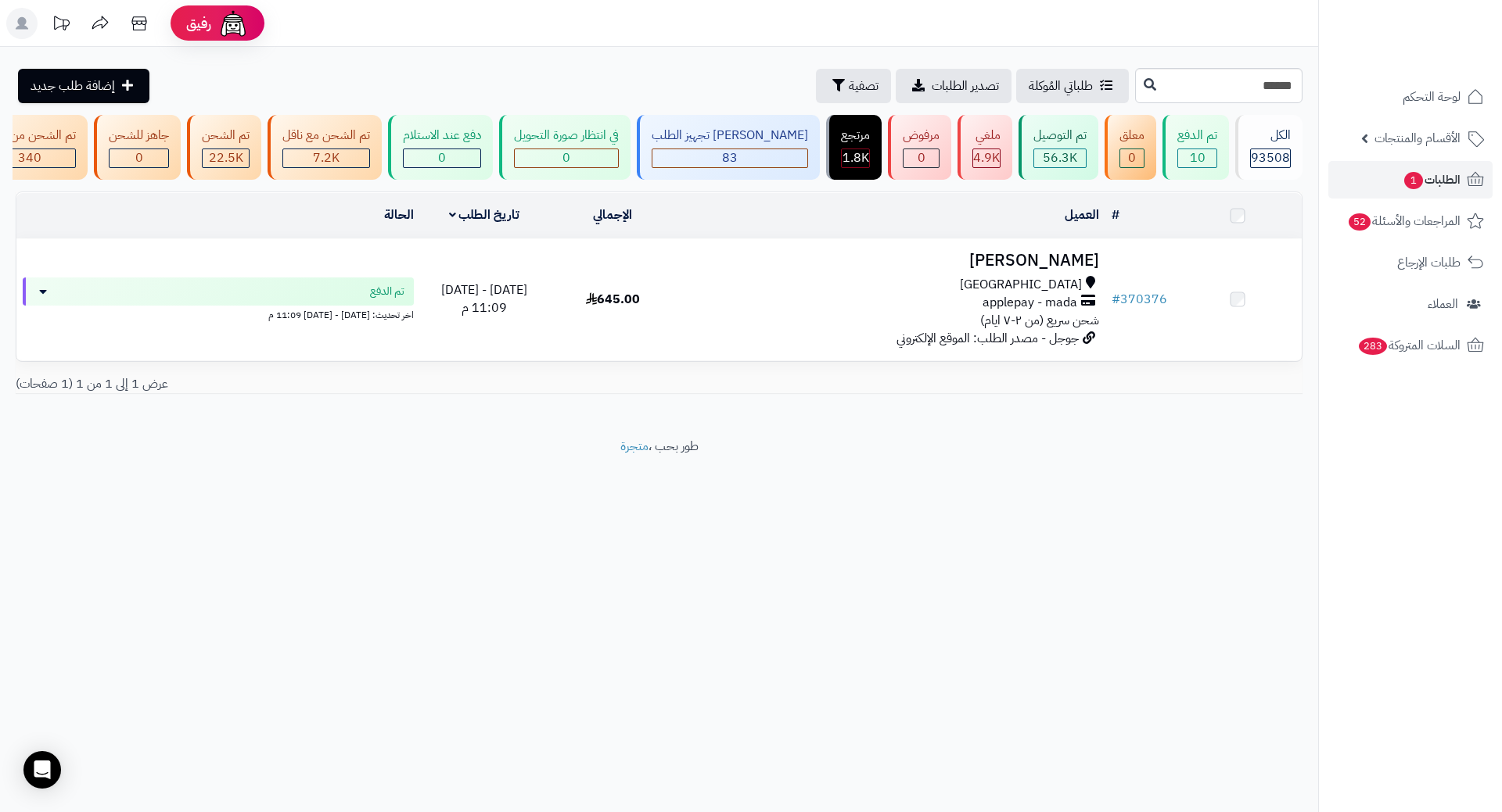
click at [1072, 263] on h3 "[PERSON_NAME]" at bounding box center [891, 261] width 416 height 18
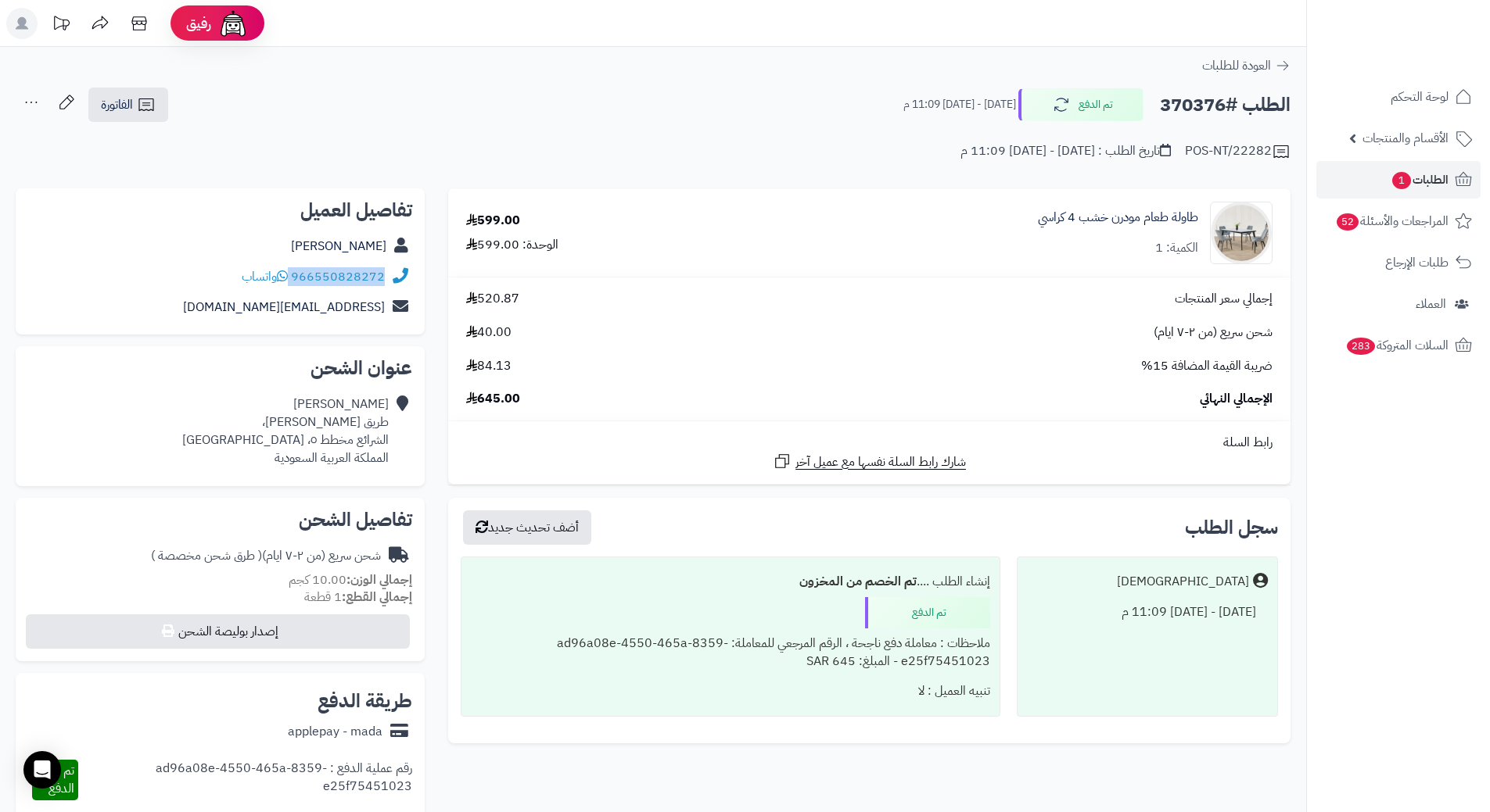
drag, startPoint x: 292, startPoint y: 274, endPoint x: 392, endPoint y: 275, distance: 100.0
click at [392, 275] on div "966550828272 واتساب" at bounding box center [220, 277] width 384 height 31
copy div "966550828272"
click at [1179, 106] on h2 "الطلب #370376" at bounding box center [1225, 104] width 130 height 32
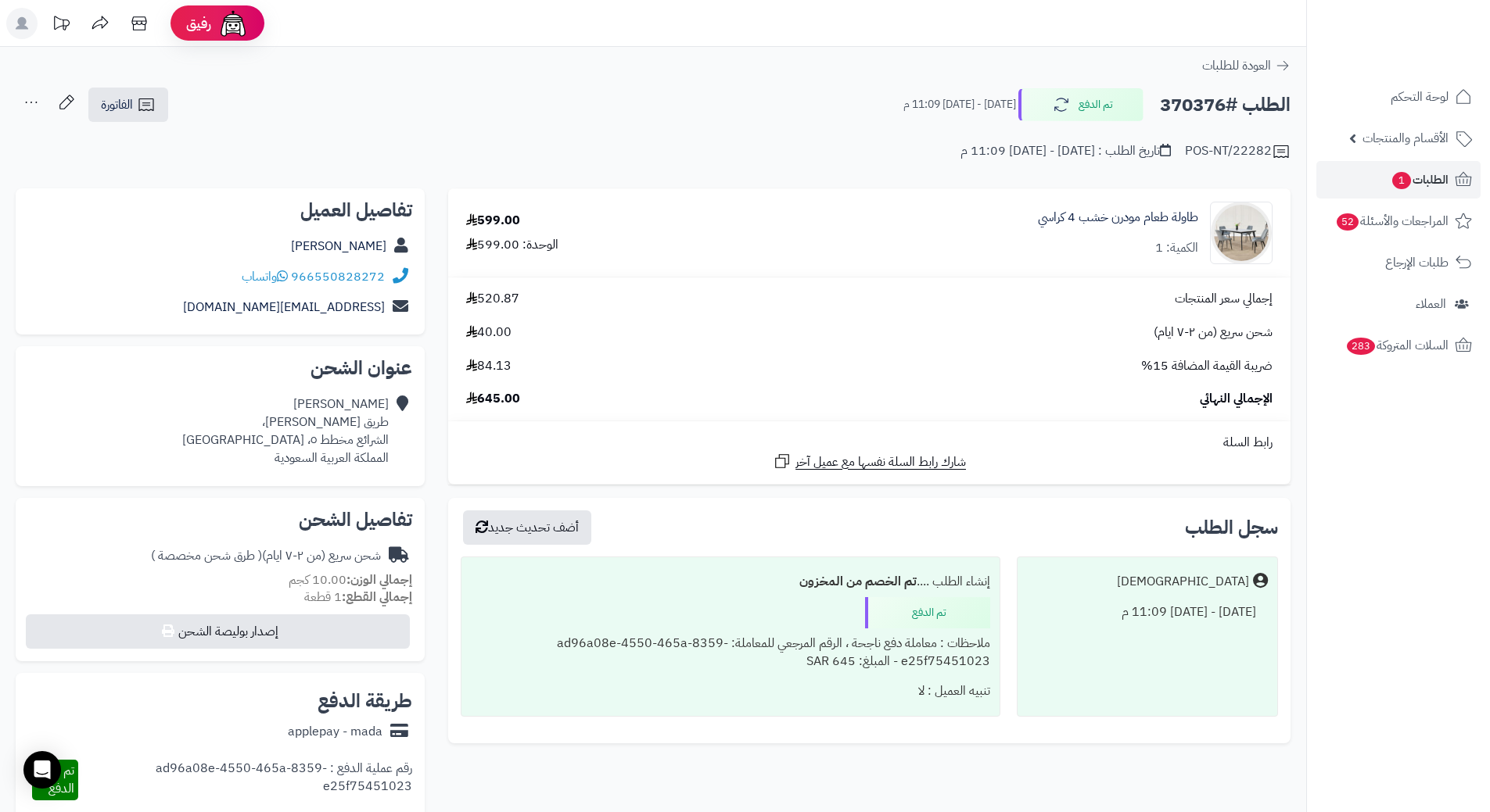
copy h2 "370376"
click at [1449, 188] on link "الطلبات 1" at bounding box center [1398, 180] width 164 height 38
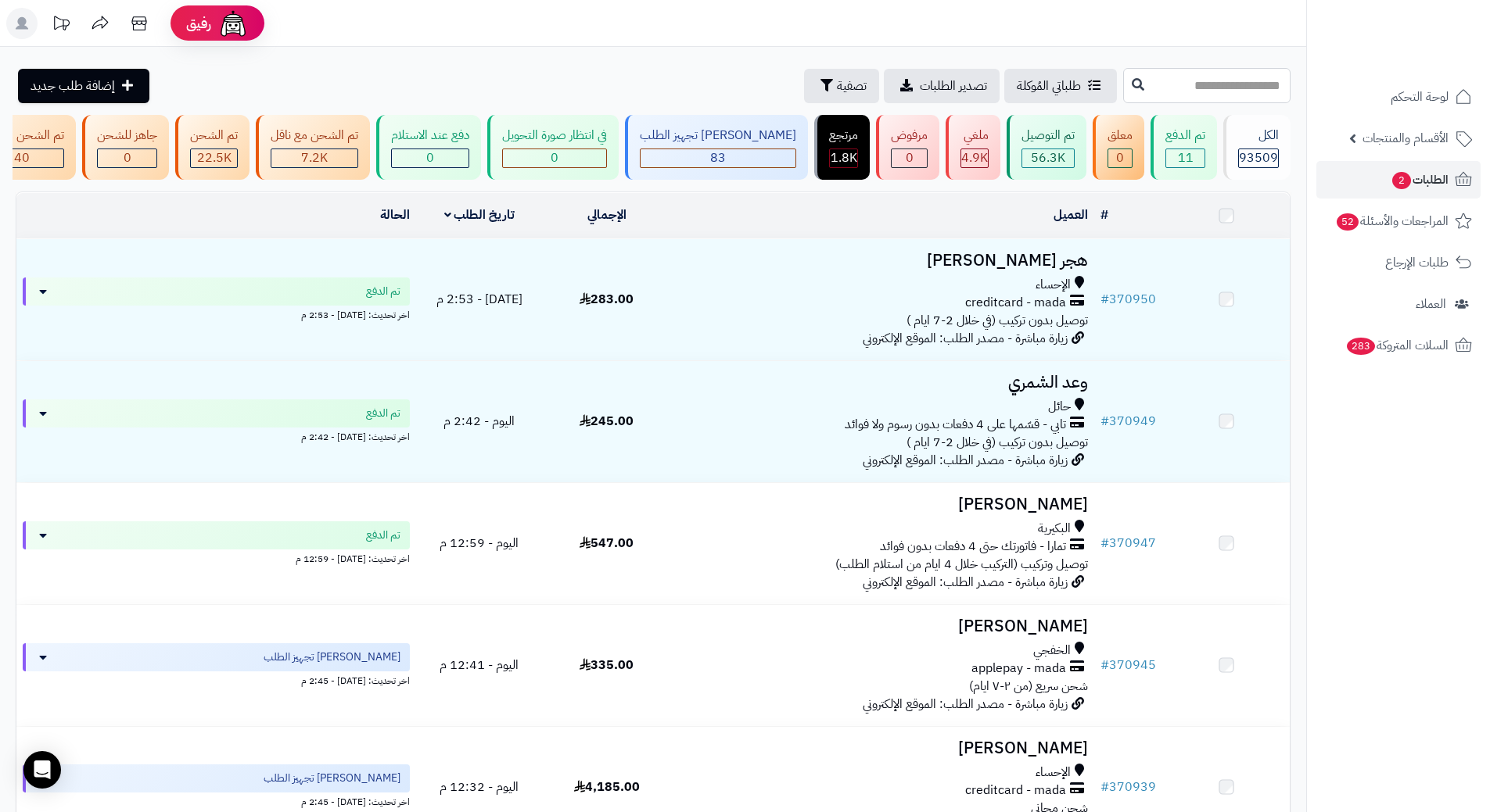
click at [1123, 72] on input "text" at bounding box center [1206, 86] width 167 height 35
click at [1157, 90] on input "text" at bounding box center [1206, 86] width 167 height 35
paste input "******"
type input "******"
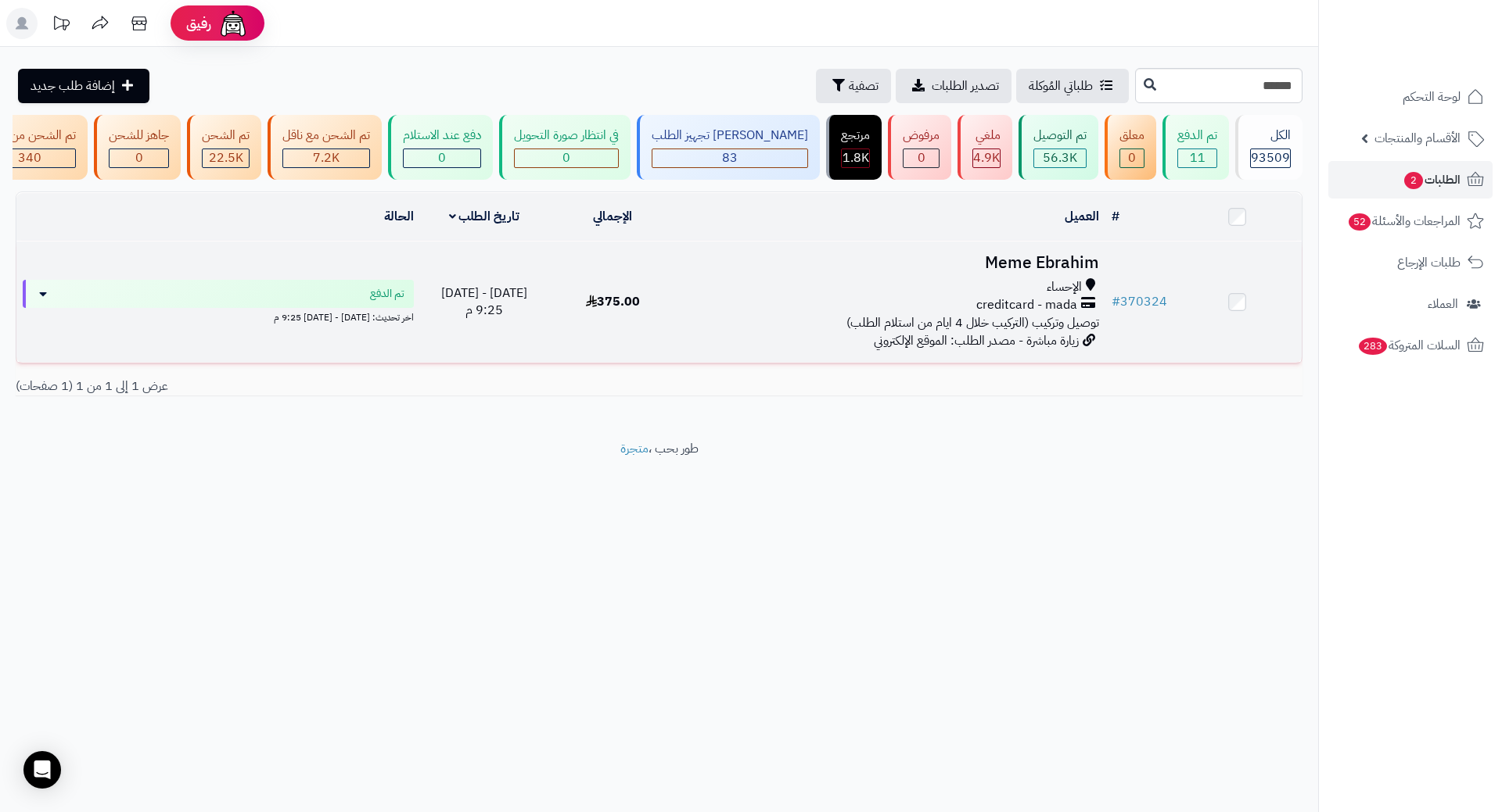
click at [1063, 272] on h3 "Meme Ebrahim" at bounding box center [891, 263] width 416 height 18
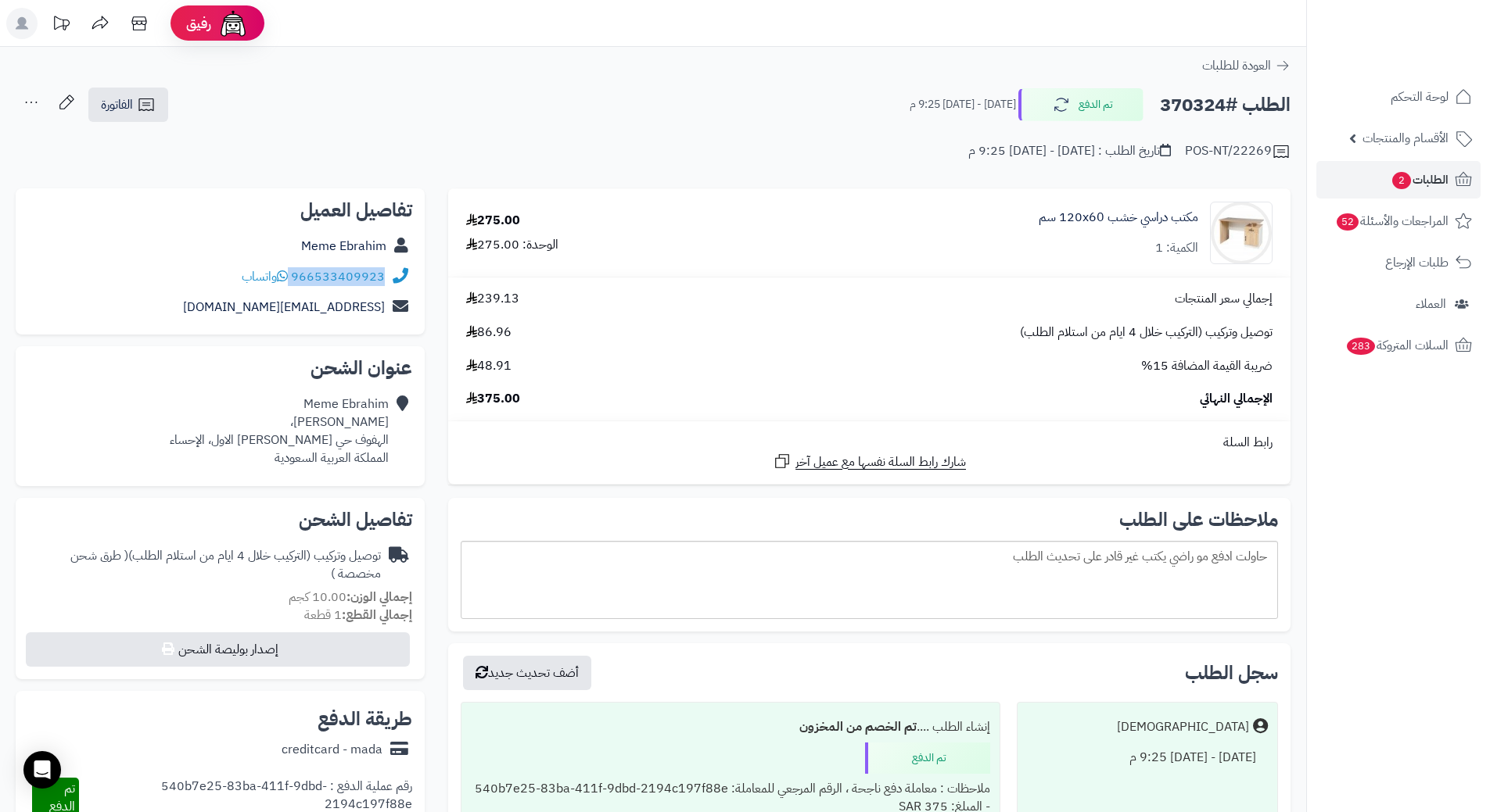
drag, startPoint x: 293, startPoint y: 275, endPoint x: 386, endPoint y: 274, distance: 93.0
click at [386, 274] on div "966533409923 واتساب" at bounding box center [220, 277] width 384 height 31
copy div "966533409923"
click at [1193, 108] on h2 "الطلب #370324" at bounding box center [1225, 104] width 130 height 32
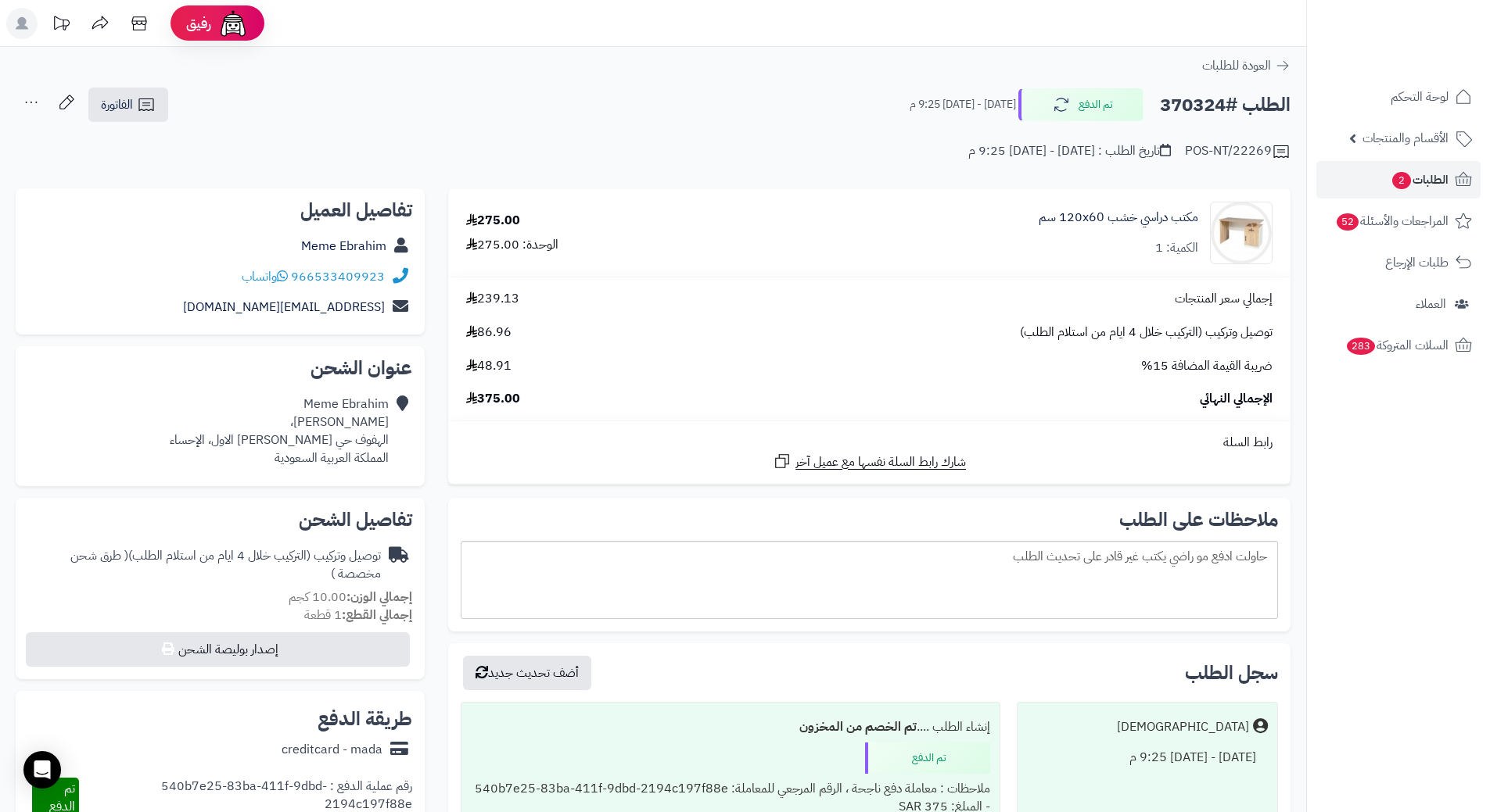
copy h2 "370324"
click at [1412, 177] on span "الطلبات 2" at bounding box center [1419, 180] width 58 height 22
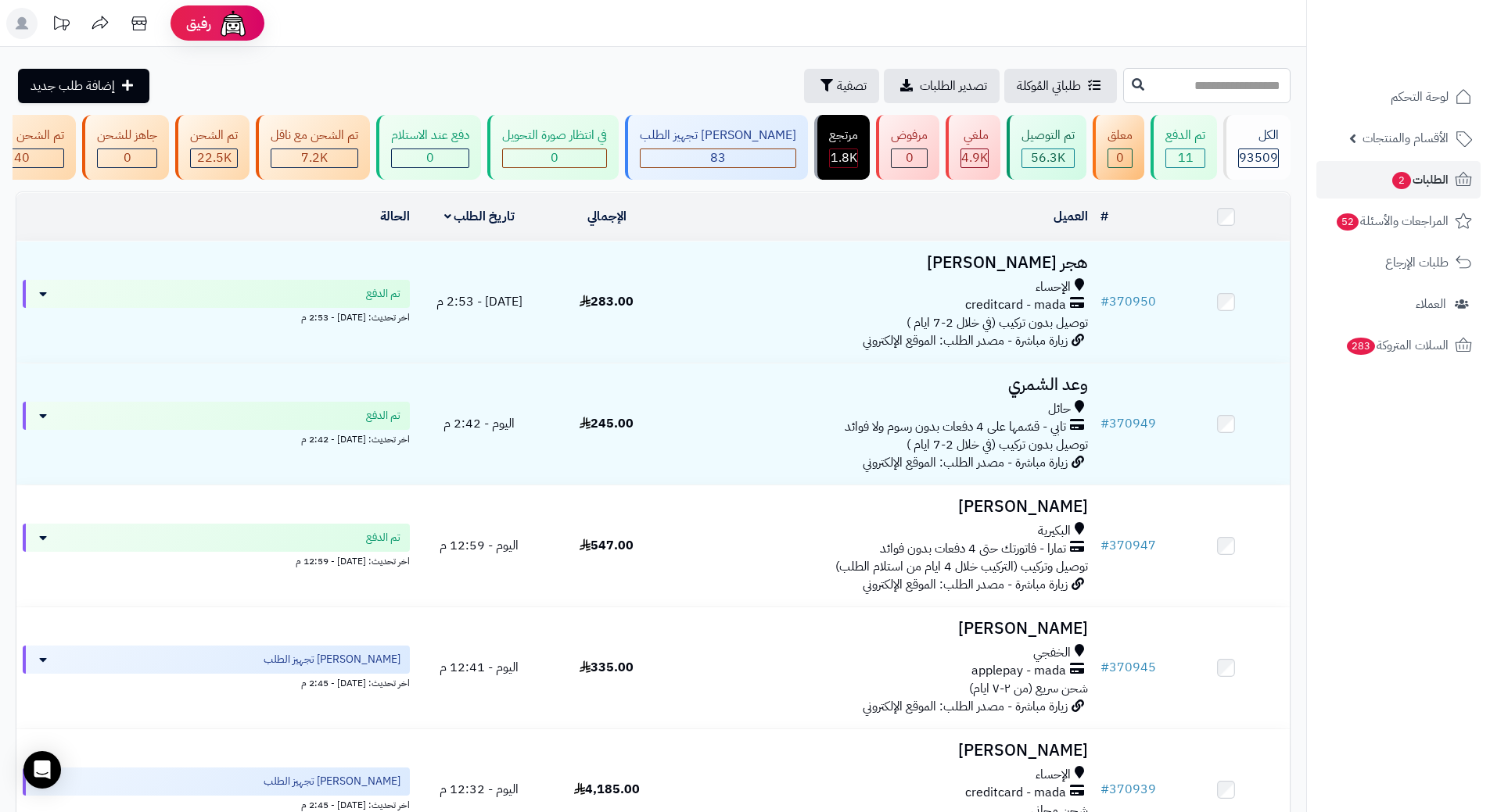
click at [1187, 86] on input "text" at bounding box center [1206, 86] width 167 height 35
paste input "******"
type input "******"
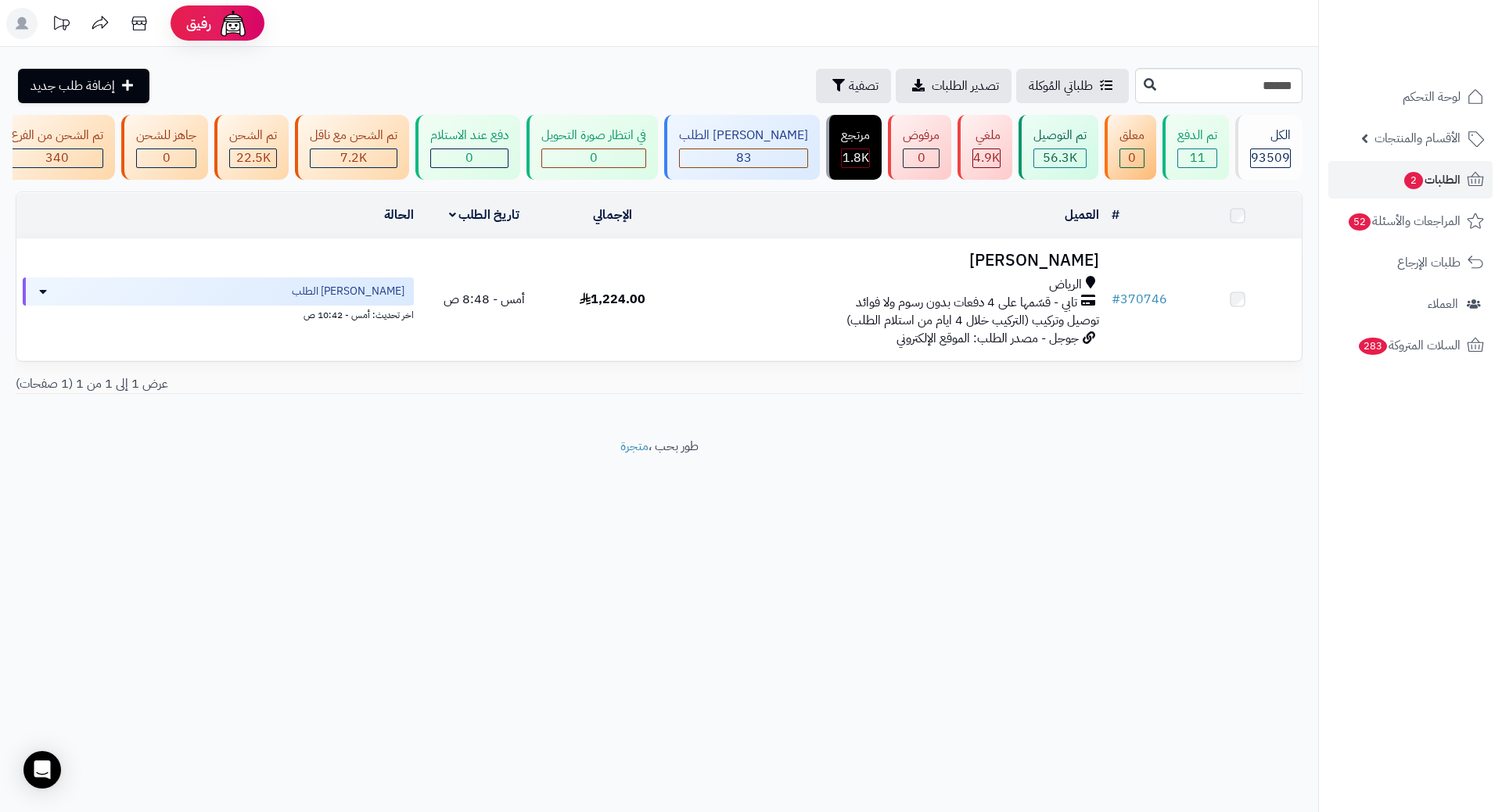
click at [1041, 269] on h3 "Maha Alamri" at bounding box center [891, 261] width 416 height 18
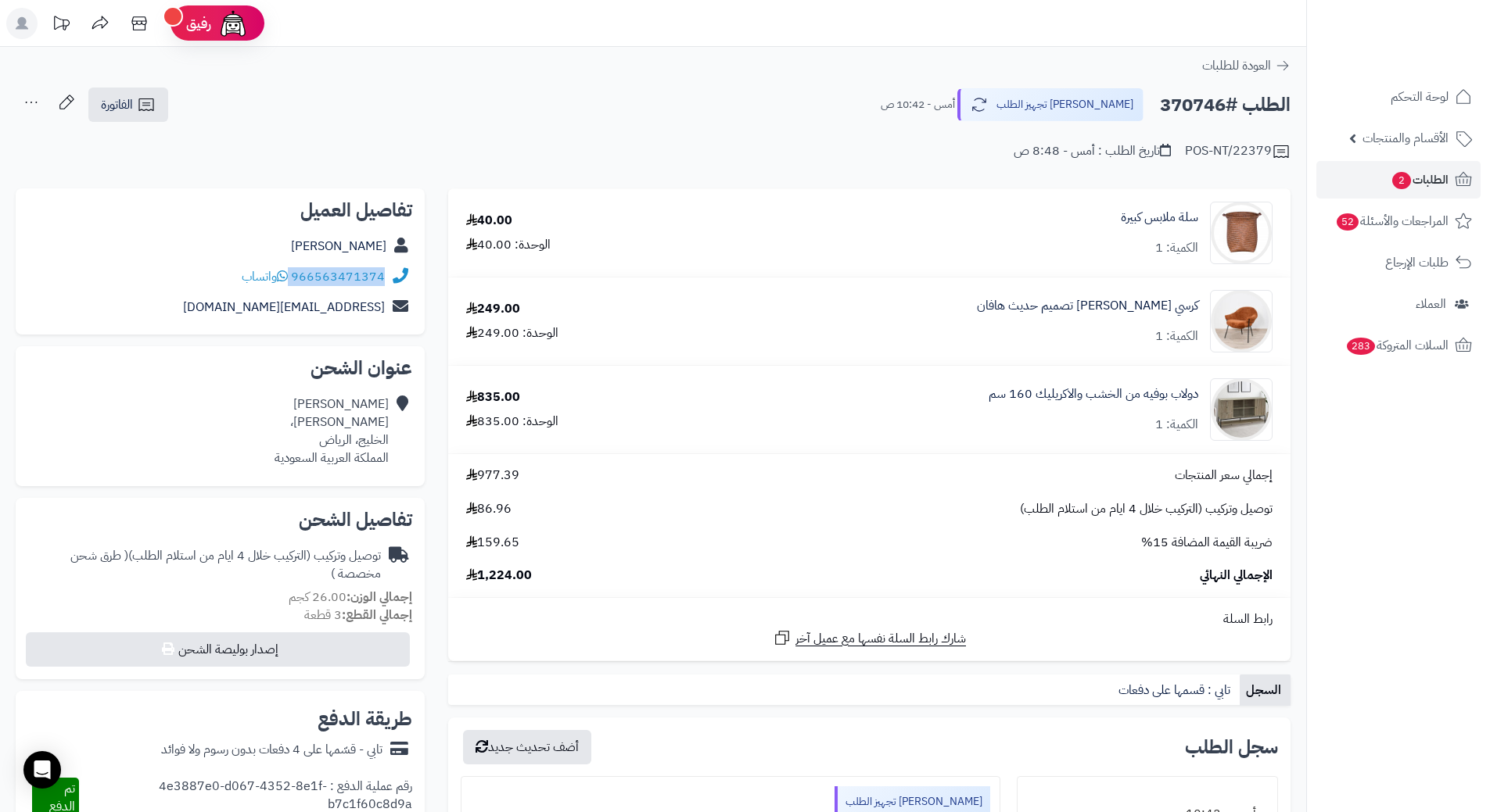
drag, startPoint x: 291, startPoint y: 273, endPoint x: 388, endPoint y: 267, distance: 97.2
click at [388, 267] on div "966563471374 واتساب" at bounding box center [220, 277] width 384 height 31
copy div "966563471374"
click at [1201, 105] on h2 "الطلب #370746" at bounding box center [1225, 104] width 130 height 32
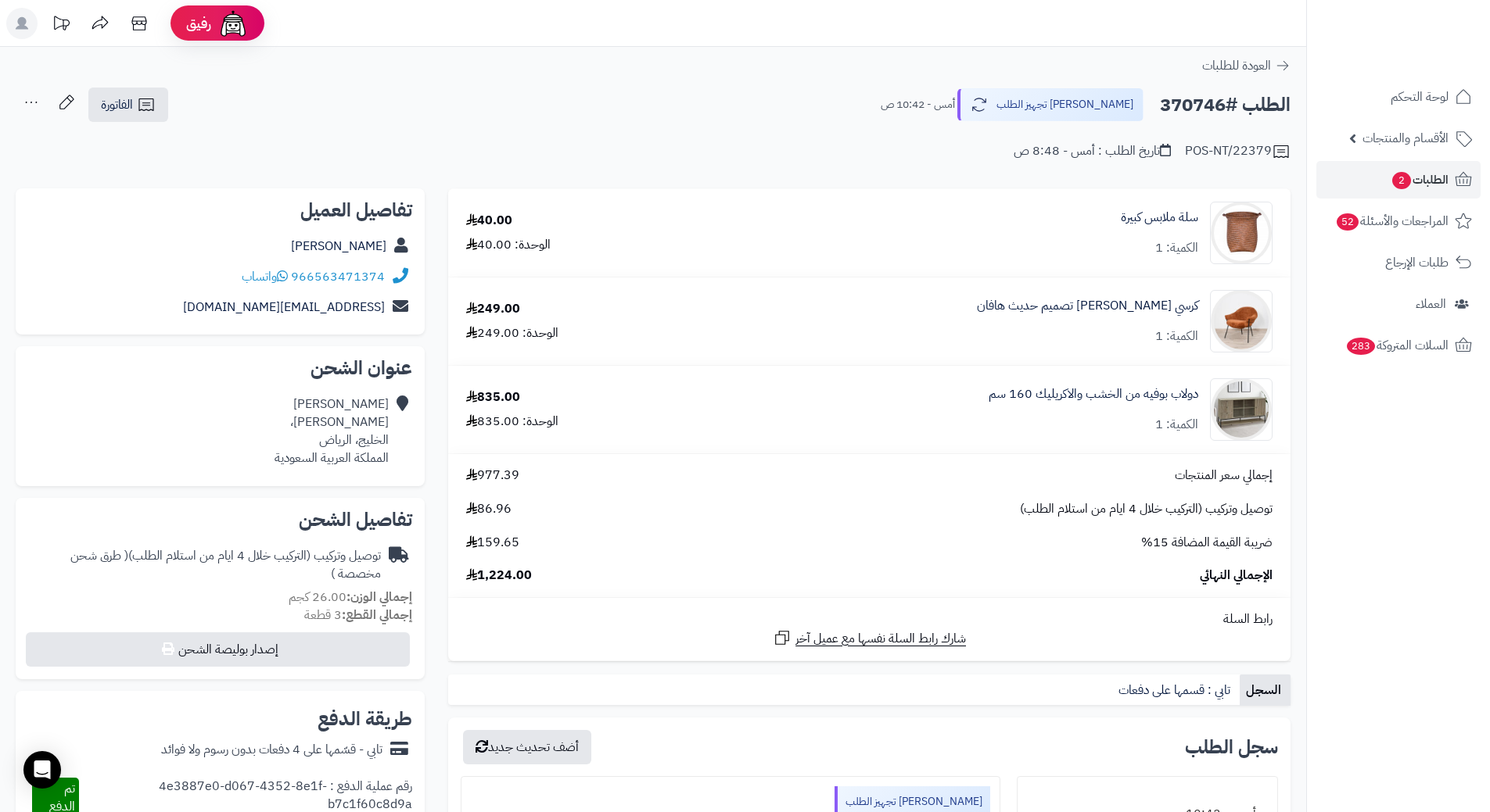
copy h2 "370746"
drag, startPoint x: 1203, startPoint y: 294, endPoint x: 1018, endPoint y: 298, distance: 185.0
click at [1018, 265] on div "كرسي مفرد فاخر تصميم حديث هافان الكمية: 1" at bounding box center [987, 233] width 595 height 63
copy link "كرسي مفرد فاخر تصميم حديث هافان"
click at [1437, 175] on span "الطلبات 2" at bounding box center [1419, 180] width 58 height 22
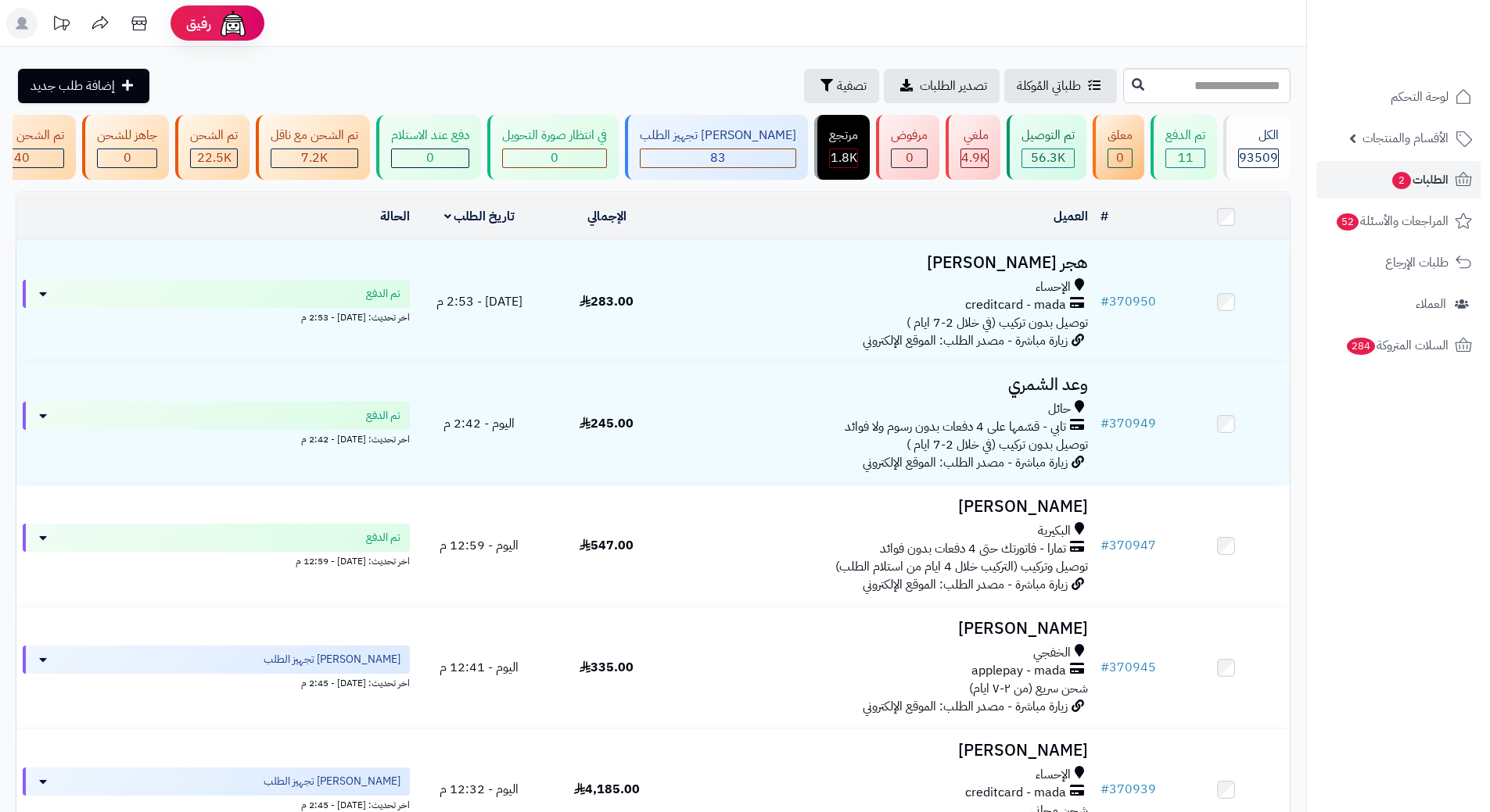
click at [1130, 75] on input "text" at bounding box center [1206, 86] width 167 height 35
type input "******"
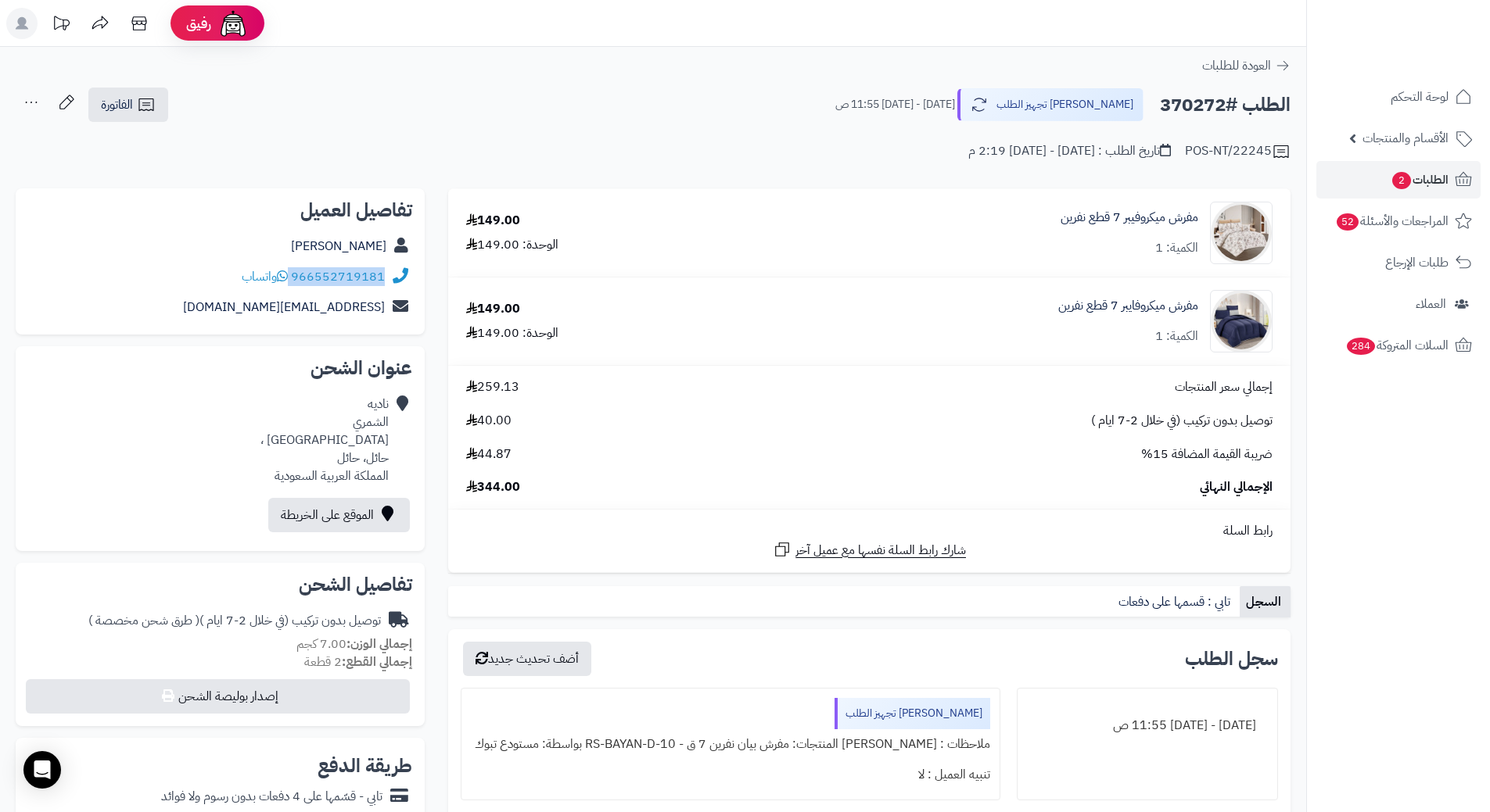
drag, startPoint x: 293, startPoint y: 274, endPoint x: 391, endPoint y: 273, distance: 98.0
click at [391, 273] on div "966552719181 واتساب" at bounding box center [220, 277] width 384 height 31
copy div "966552719181"
click at [1172, 106] on h2 "الطلب #370272" at bounding box center [1225, 104] width 130 height 32
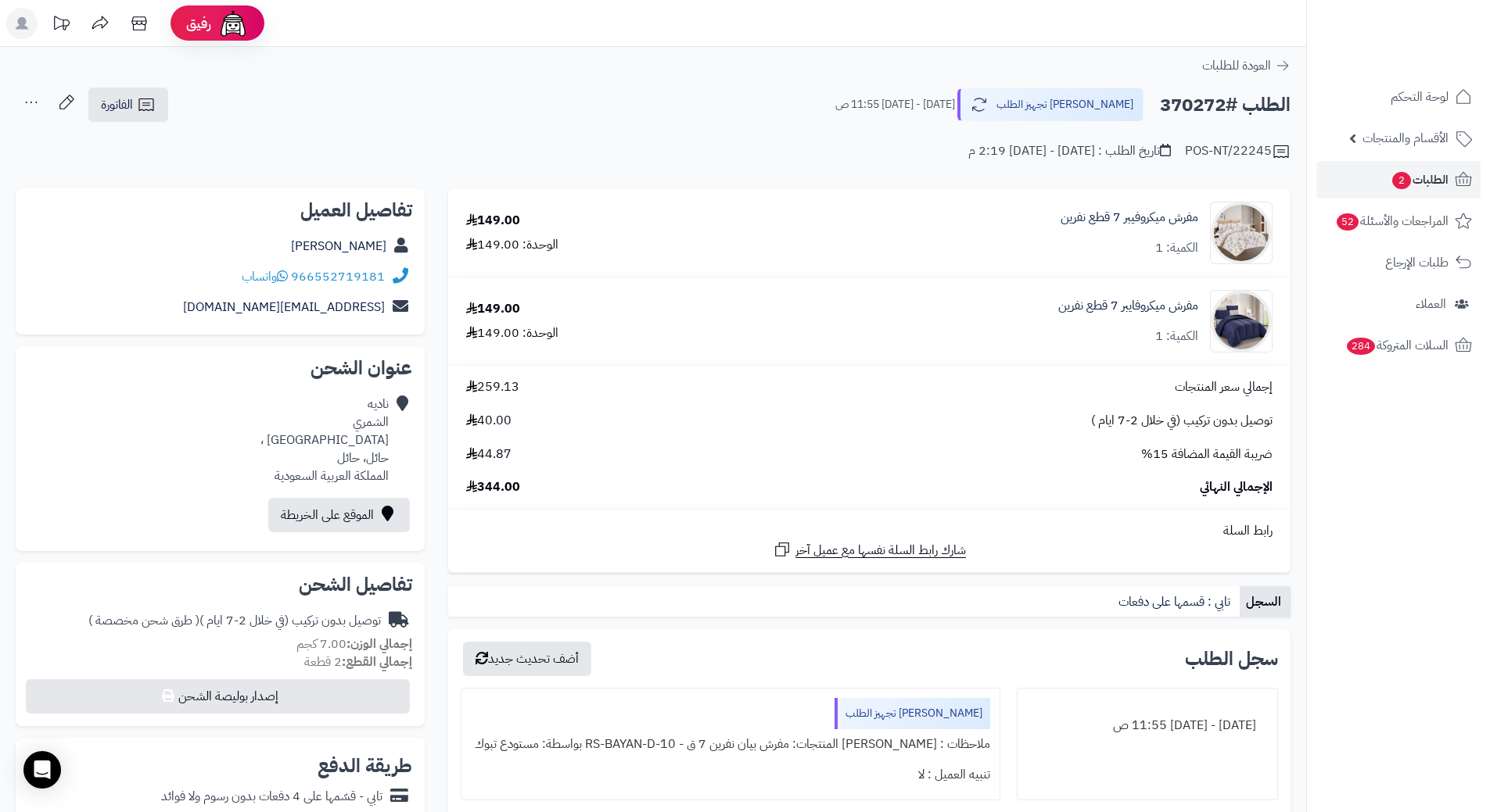
copy h2 "370272"
drag, startPoint x: 1203, startPoint y: 211, endPoint x: 1027, endPoint y: 214, distance: 176.0
click at [1027, 214] on div "مفرش ميكروفيبر 7 قطع نفرين الكمية: 1" at bounding box center [1012, 233] width 544 height 63
copy div "مفرش ميكروفيبر 7 قطع نفرين"
click at [476, 95] on div "الطلب #370272 جاري تجهيز الطلب الأحد - ١٧ أغسطس ٢٠٢٥ - 11:55 ص الفاتورة طباعة ا…" at bounding box center [653, 105] width 1275 height 37
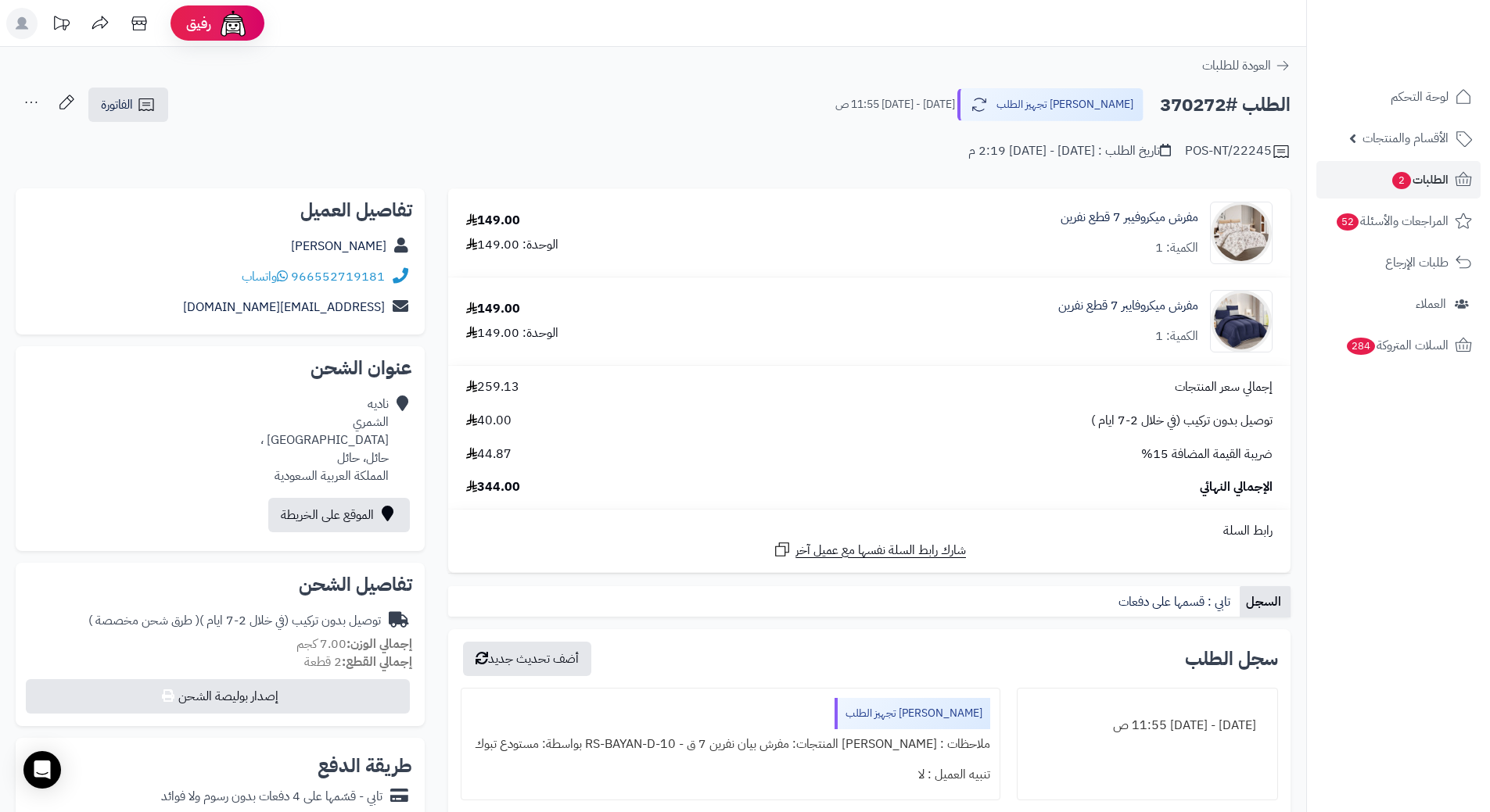
click at [706, 149] on div "POS-NT/22245 تاريخ الطلب : السبت - ١٦ أغسطس ٢٠٢٥ - 2:19 م" at bounding box center [653, 142] width 1275 height 38
click at [1430, 187] on span "الطلبات 2" at bounding box center [1419, 180] width 58 height 22
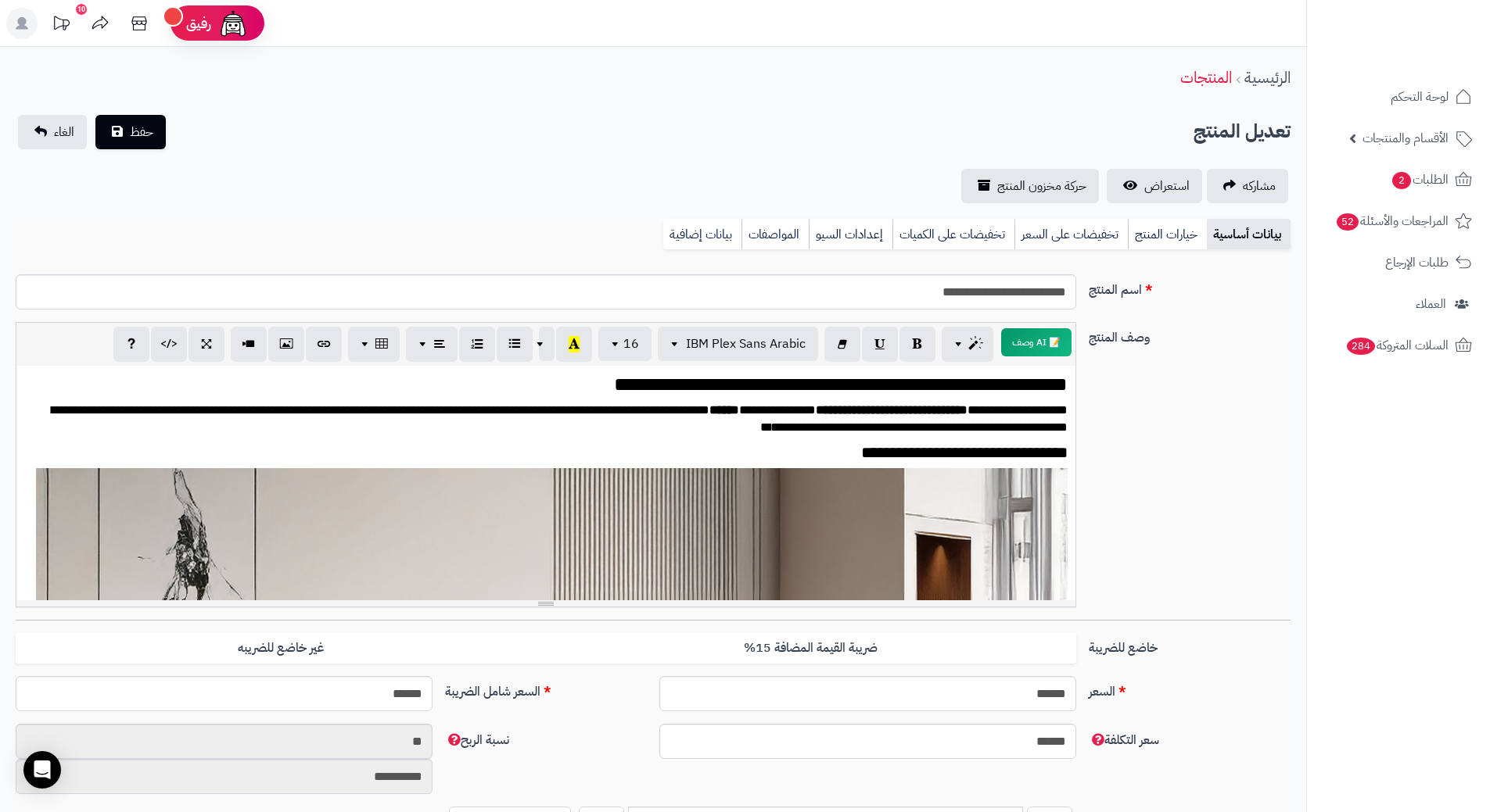
click at [717, 241] on link "بيانات إضافية" at bounding box center [702, 235] width 79 height 31
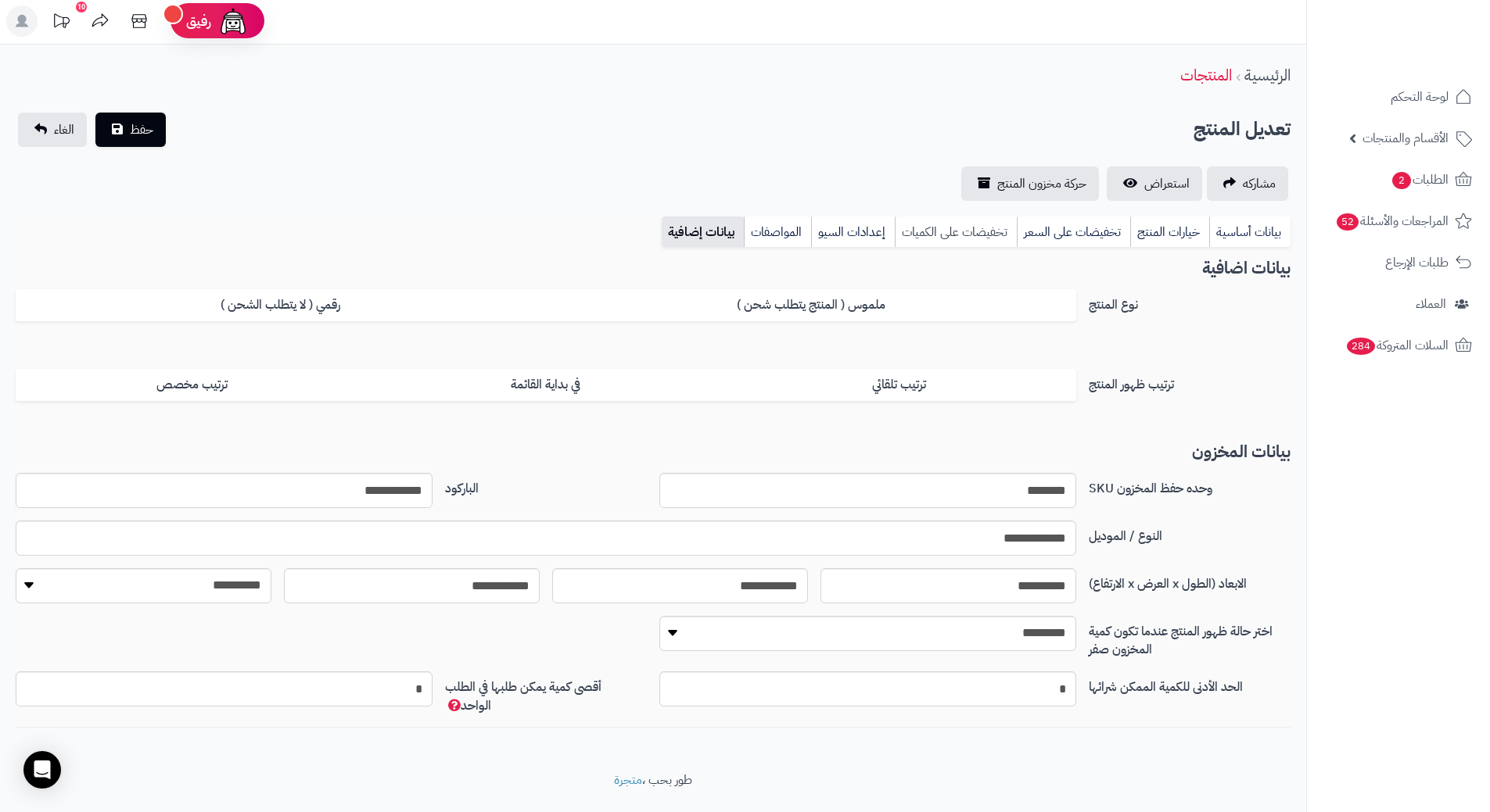
scroll to position [40, 0]
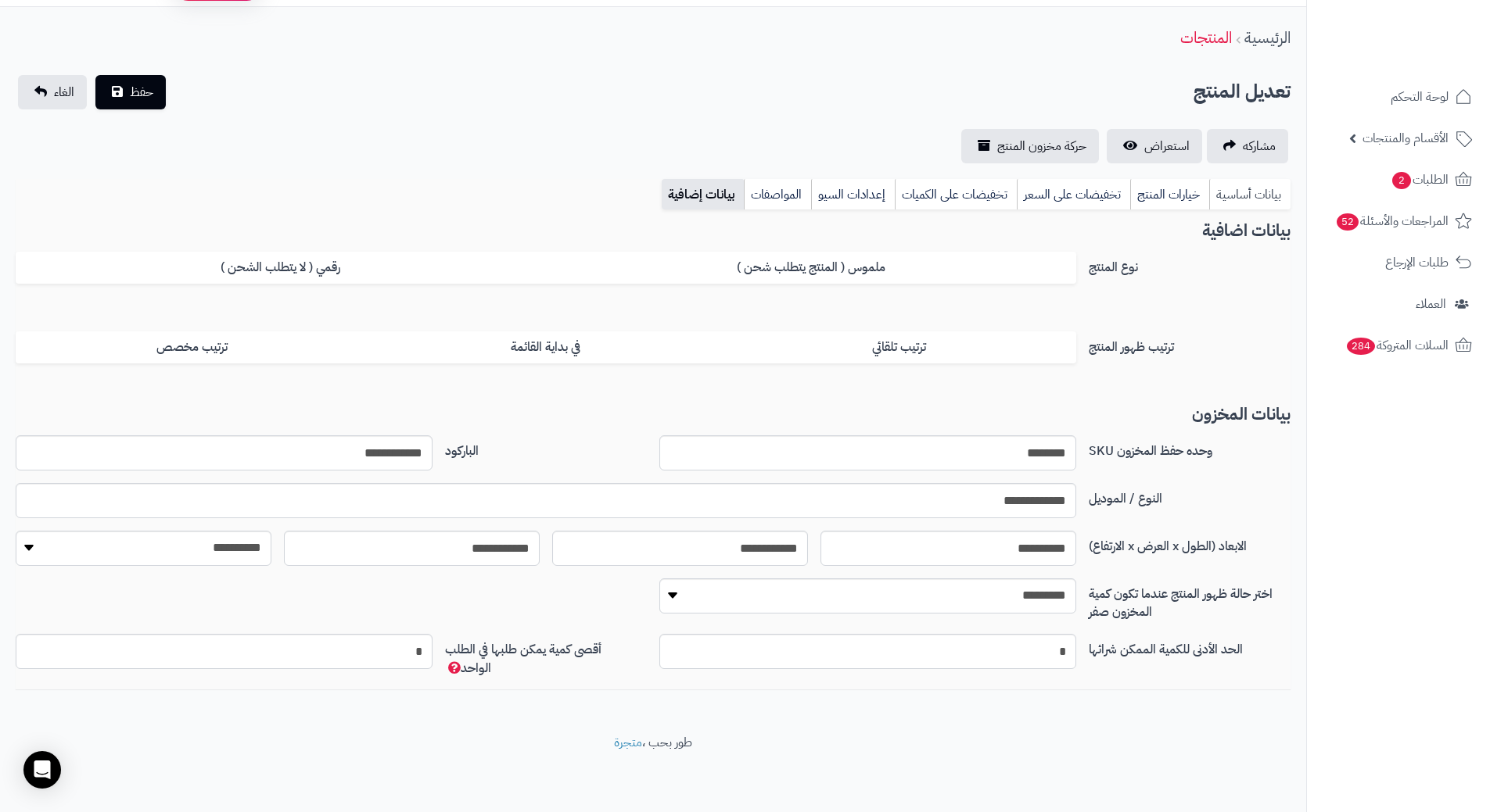
click at [1250, 204] on link "بيانات أساسية" at bounding box center [1250, 195] width 82 height 31
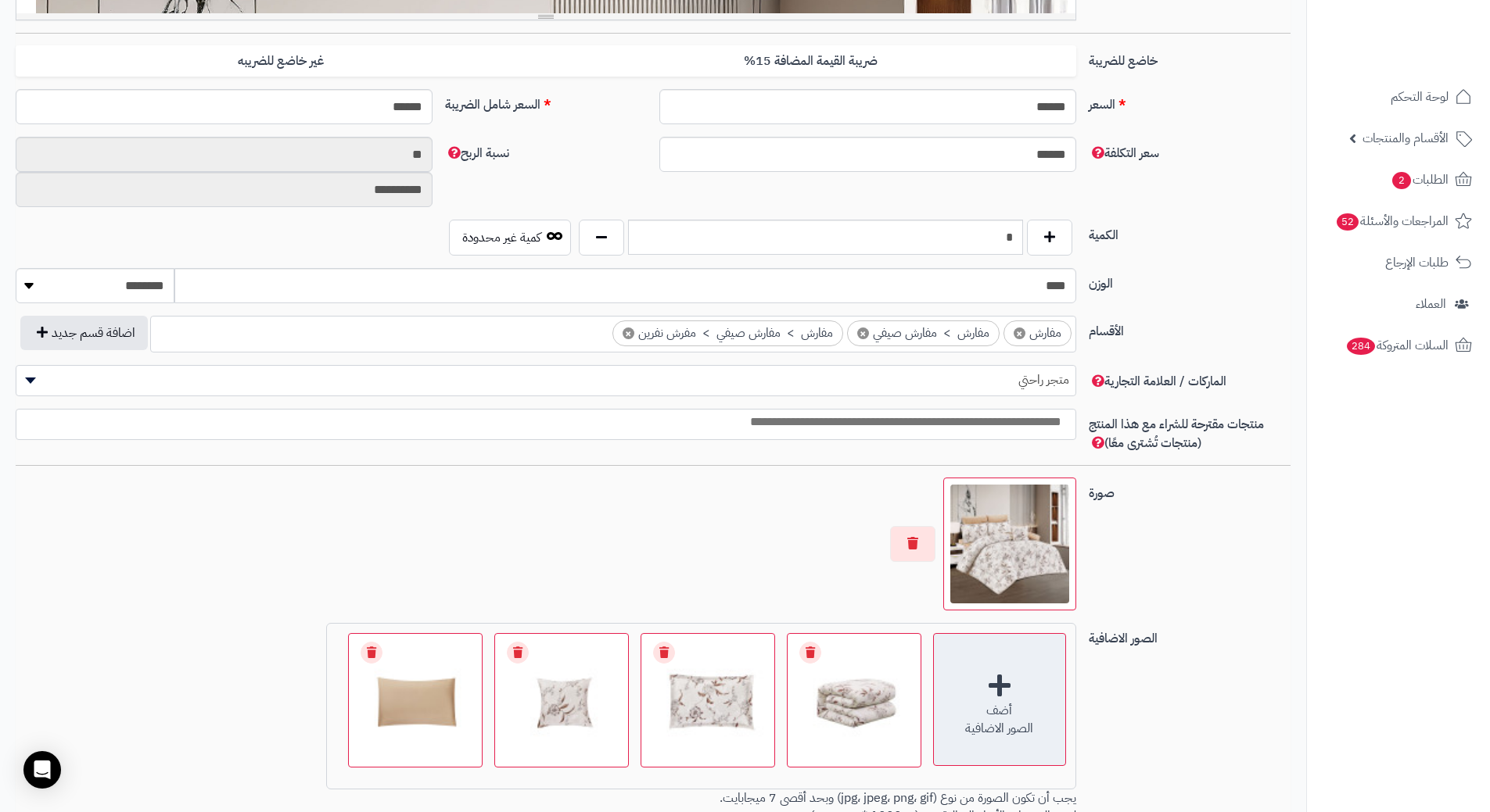
scroll to position [802, 0]
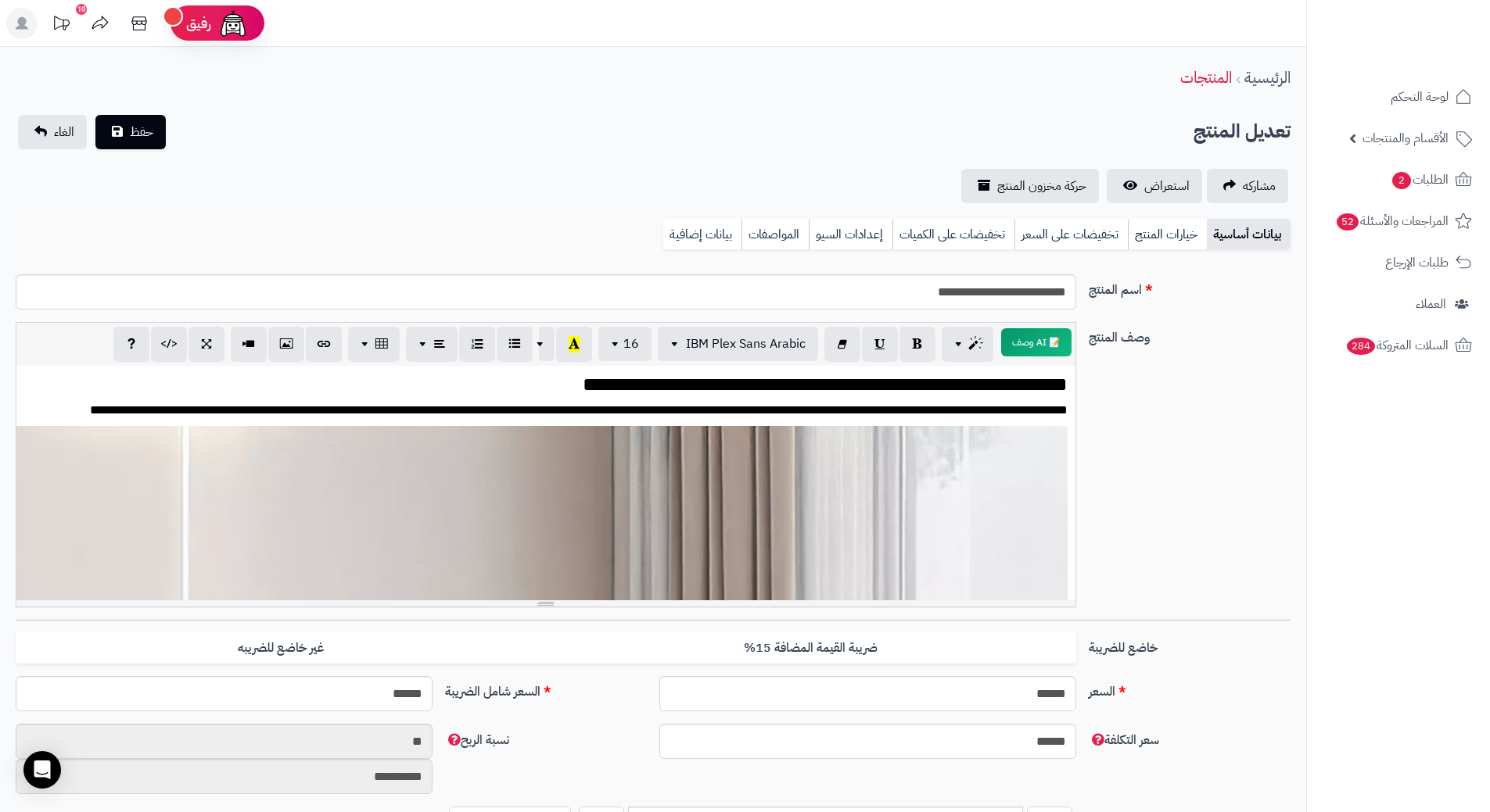
scroll to position [2931, 0]
click at [714, 238] on link "بيانات إضافية" at bounding box center [702, 235] width 79 height 31
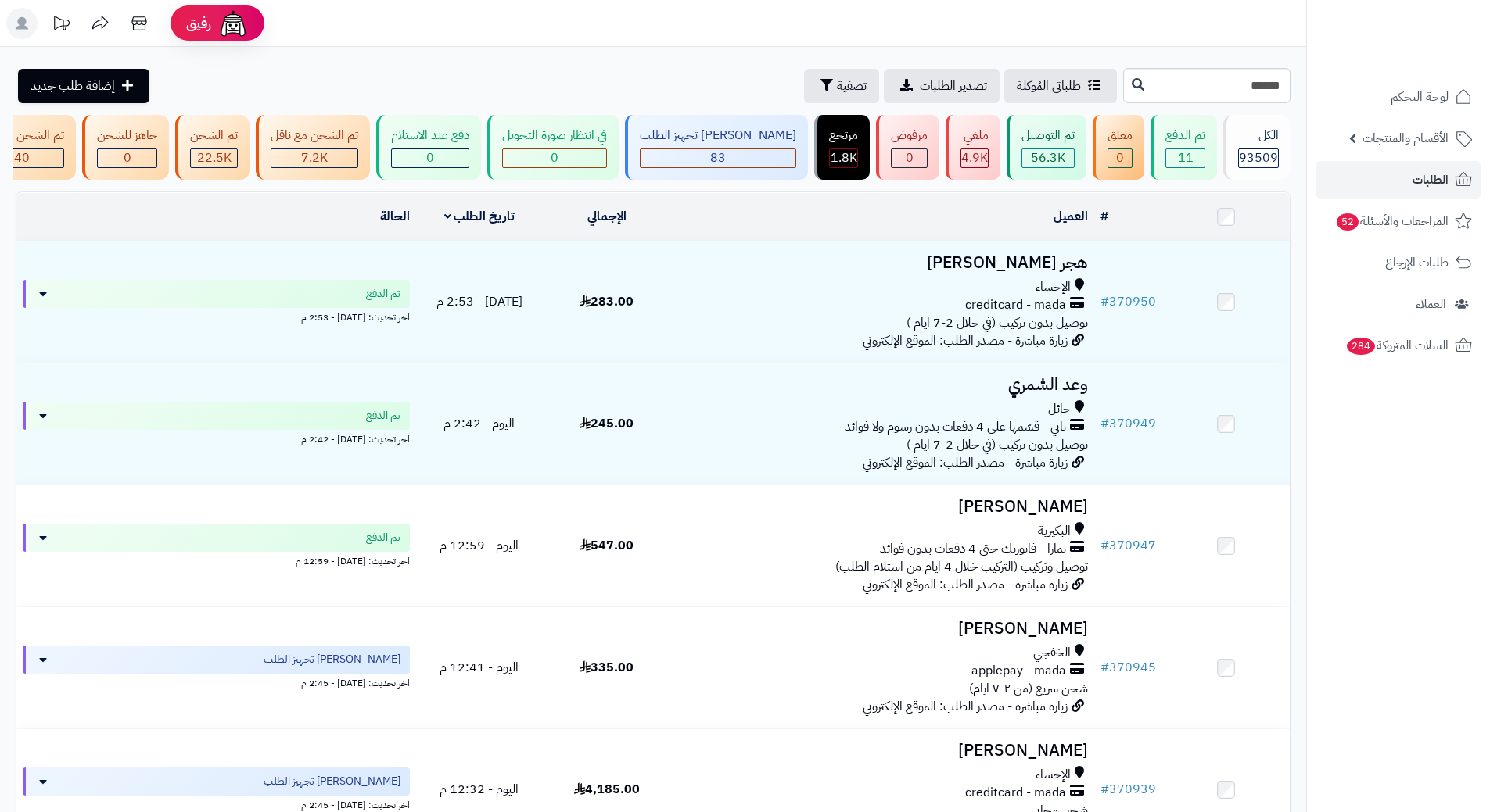
type input "******"
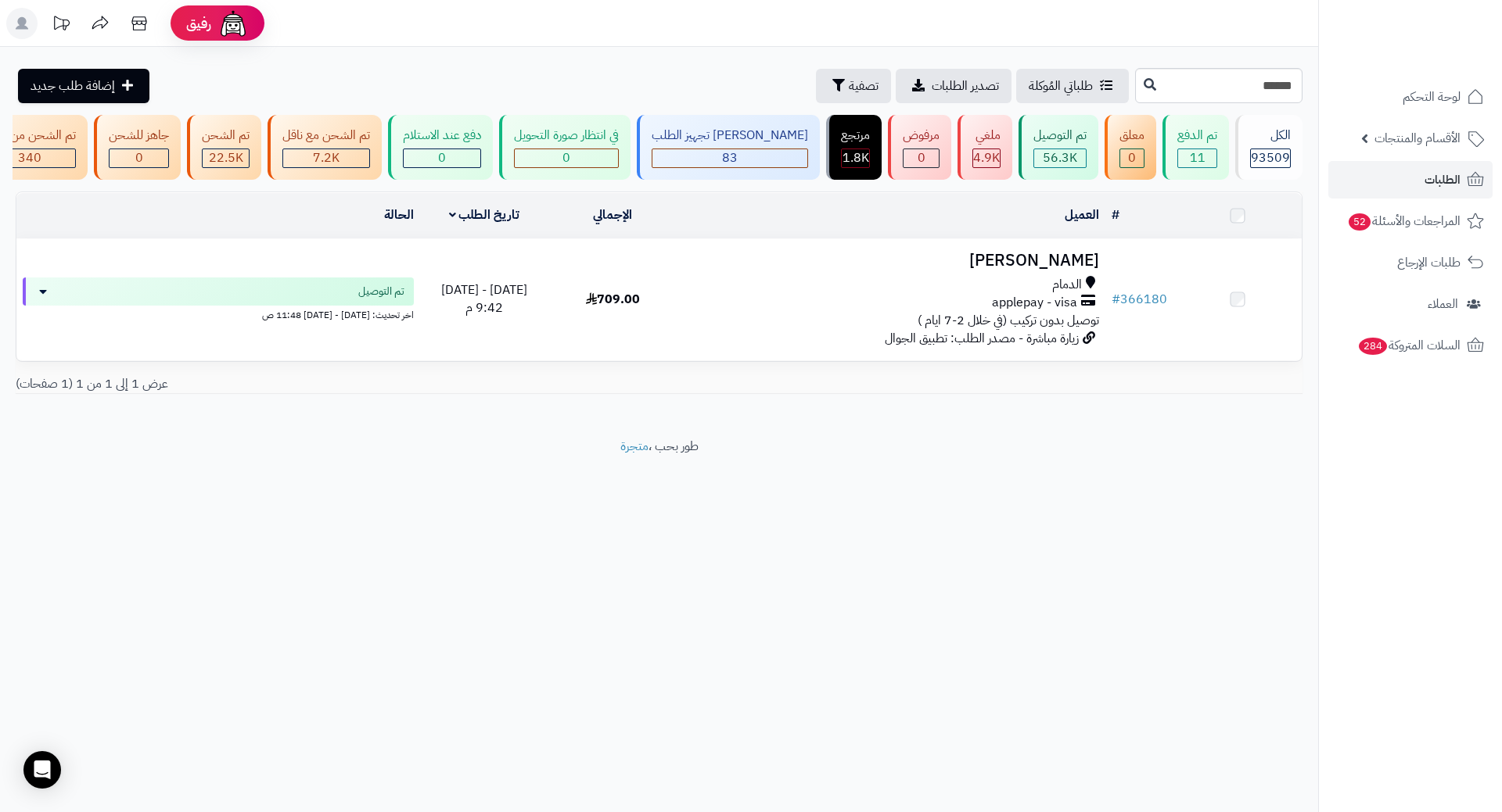
click at [1063, 269] on h3 "محمد بوشفيع" at bounding box center [891, 261] width 416 height 18
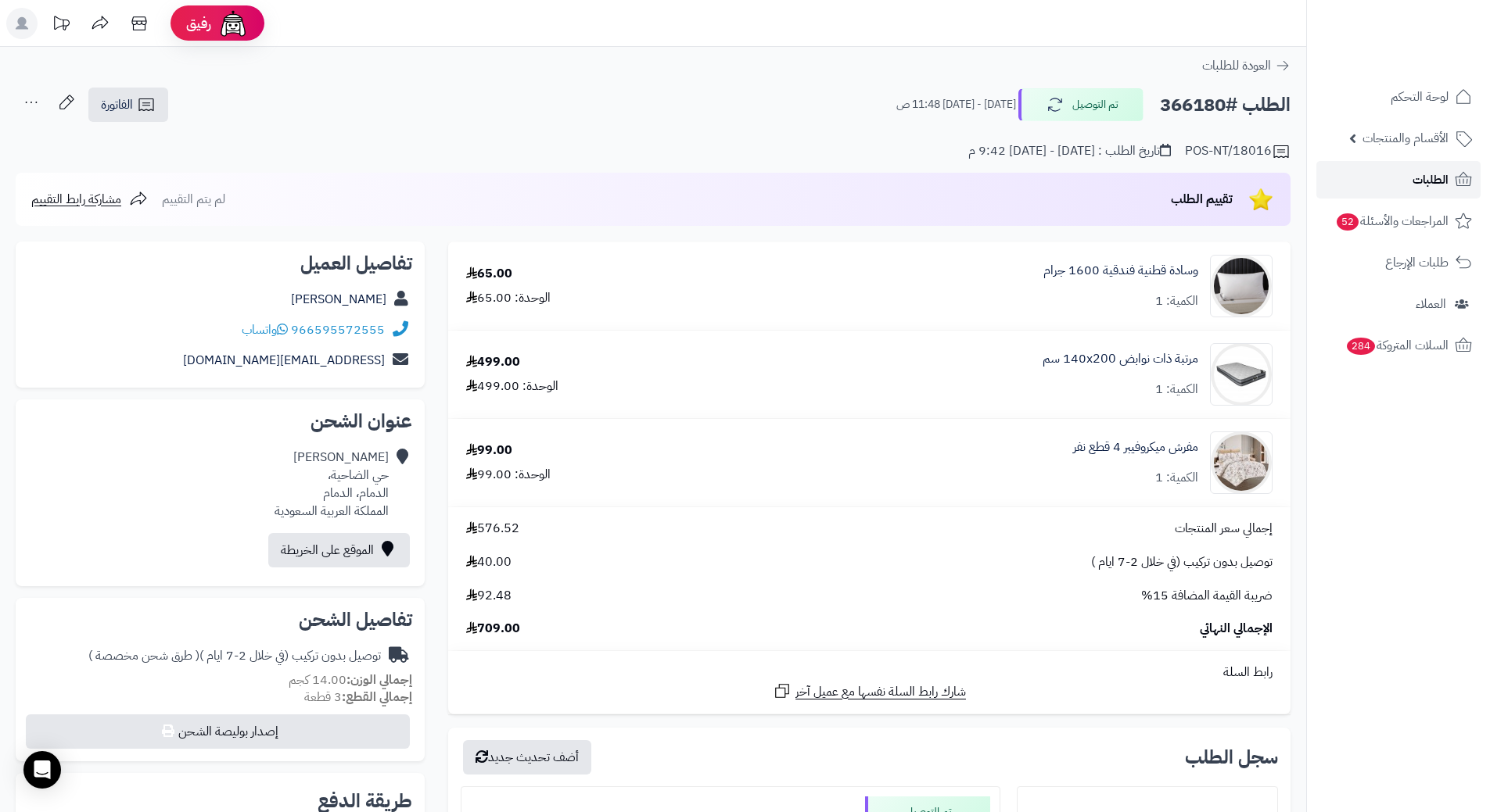
click at [1435, 174] on span "الطلبات" at bounding box center [1430, 180] width 36 height 22
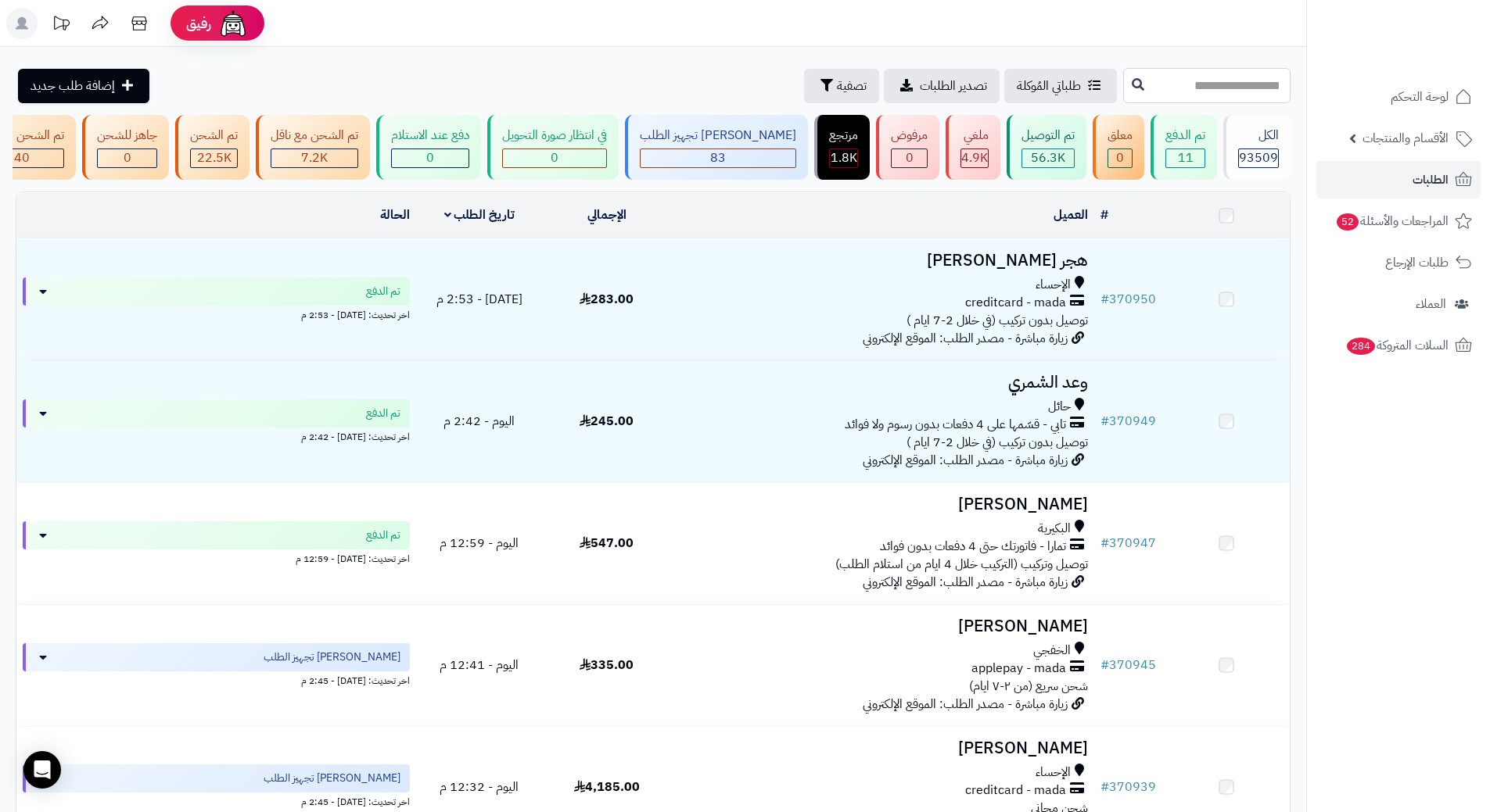
drag, startPoint x: 0, startPoint y: 0, endPoint x: 1250, endPoint y: 94, distance: 1253.5
click at [1250, 94] on input "text" at bounding box center [1206, 86] width 167 height 35
paste input "******"
type input "******"
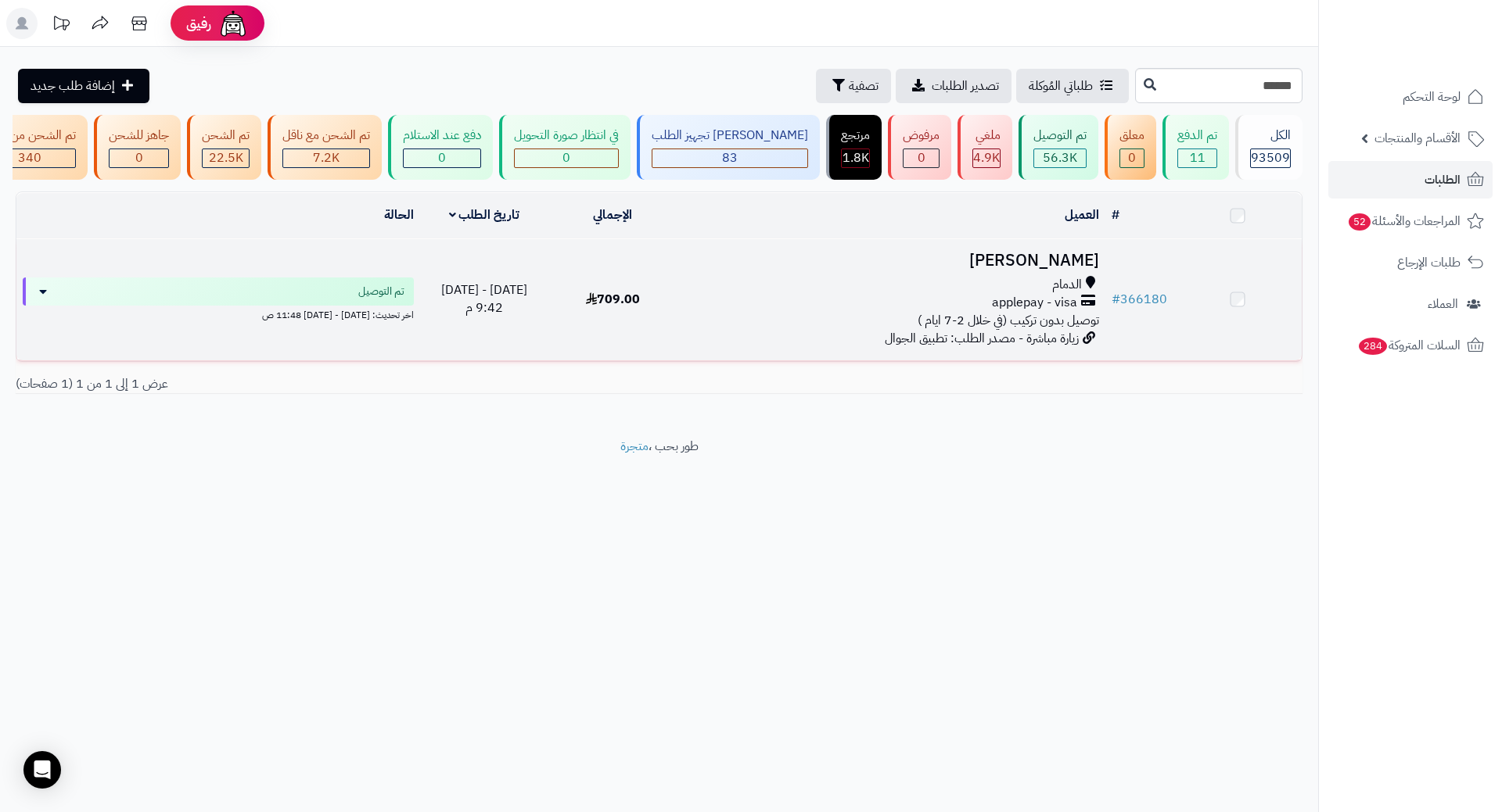
click at [1077, 269] on h3 "[PERSON_NAME]" at bounding box center [891, 261] width 416 height 18
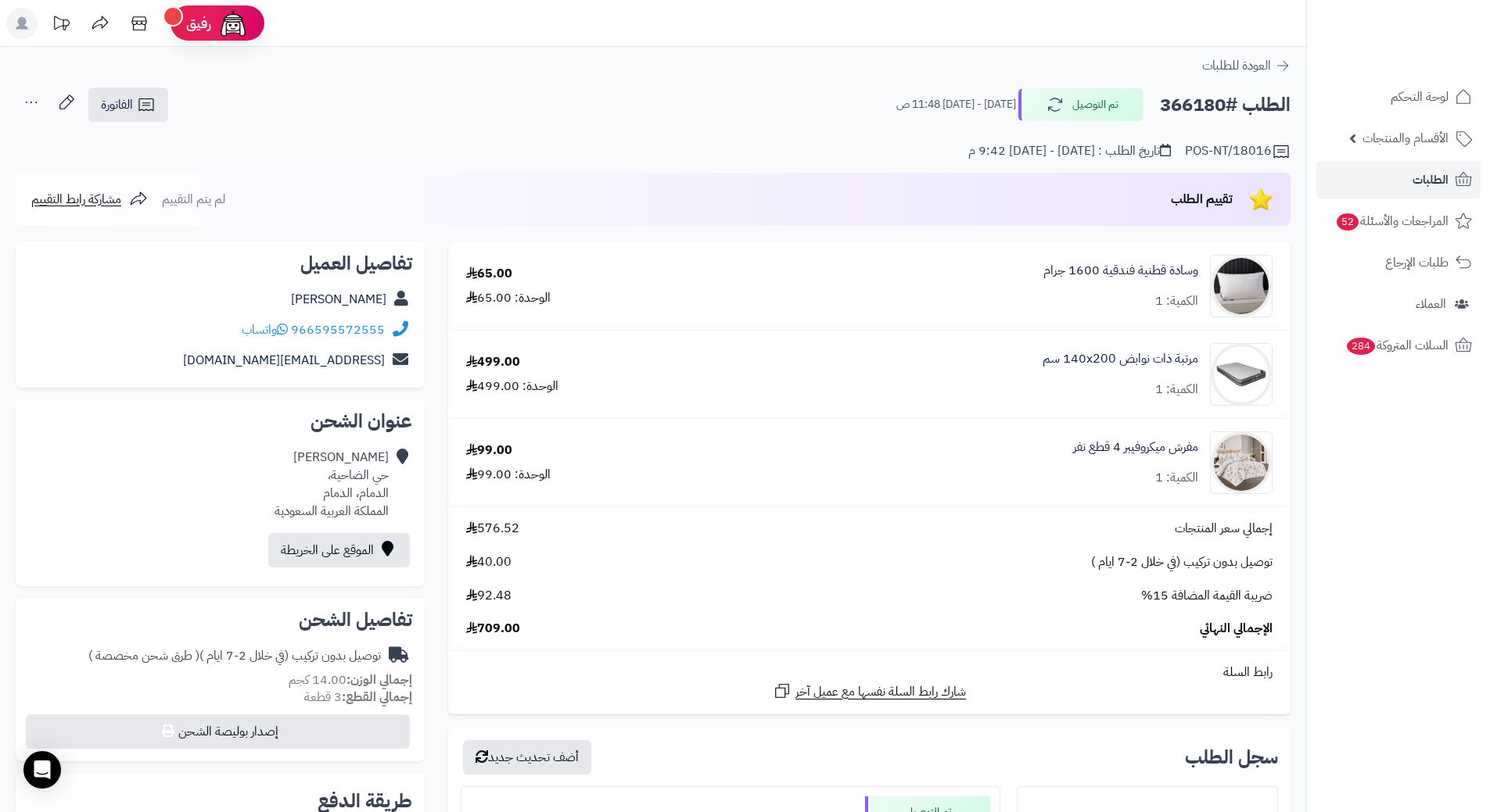
click at [197, 320] on div "966595572555 واتساب" at bounding box center [220, 330] width 384 height 31
drag, startPoint x: 386, startPoint y: 328, endPoint x: 288, endPoint y: 338, distance: 98.5
click at [288, 338] on div "966595572555 واتساب" at bounding box center [220, 330] width 384 height 31
copy div "966595572555"
drag, startPoint x: 1220, startPoint y: 104, endPoint x: 1179, endPoint y: 102, distance: 41.0
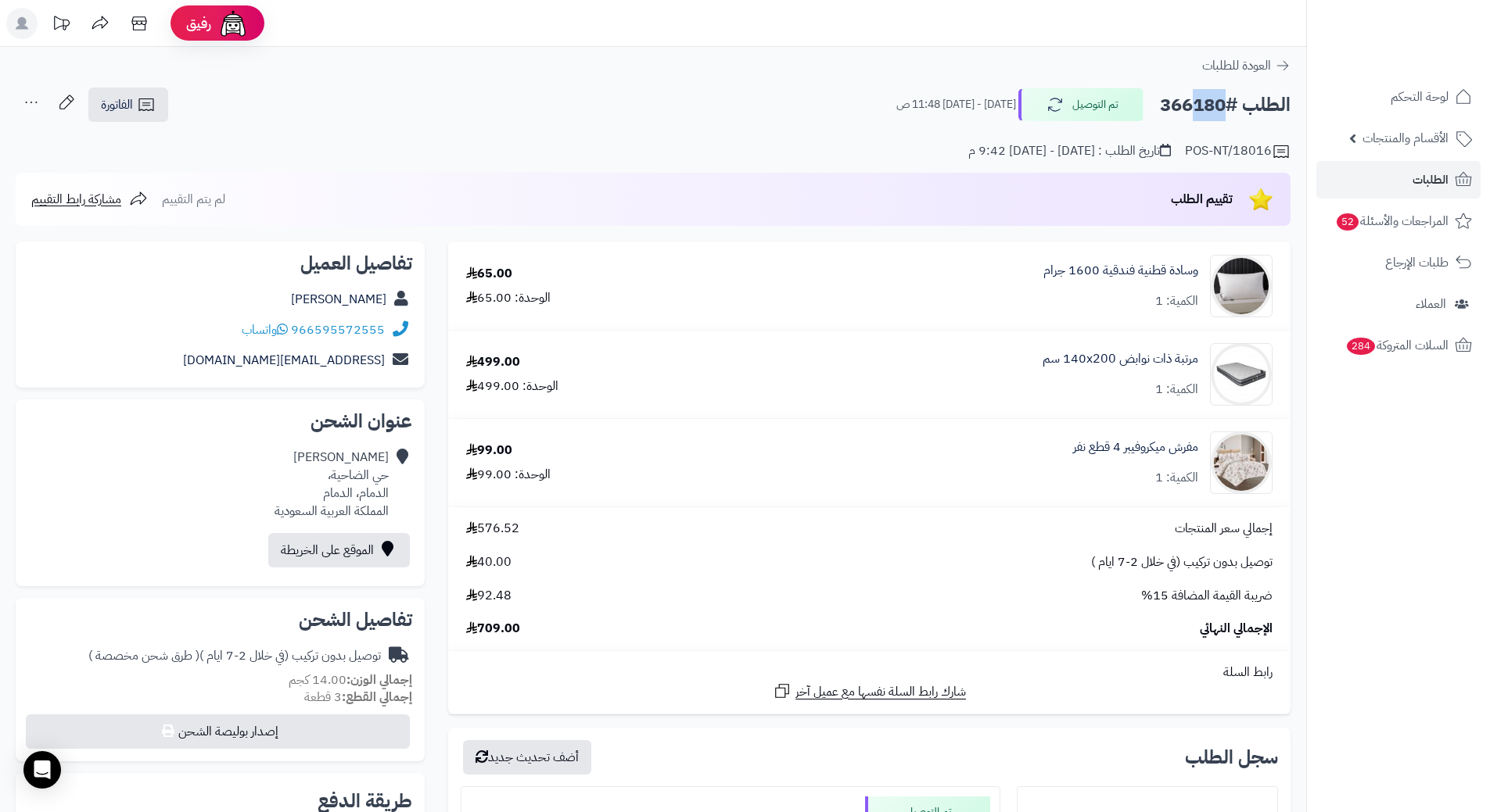
click at [1179, 102] on h2 "الطلب #366180" at bounding box center [1225, 104] width 130 height 32
click at [1168, 90] on h2 "الطلب #366180" at bounding box center [1225, 104] width 130 height 32
click at [1184, 106] on h2 "الطلب #366180" at bounding box center [1225, 104] width 130 height 32
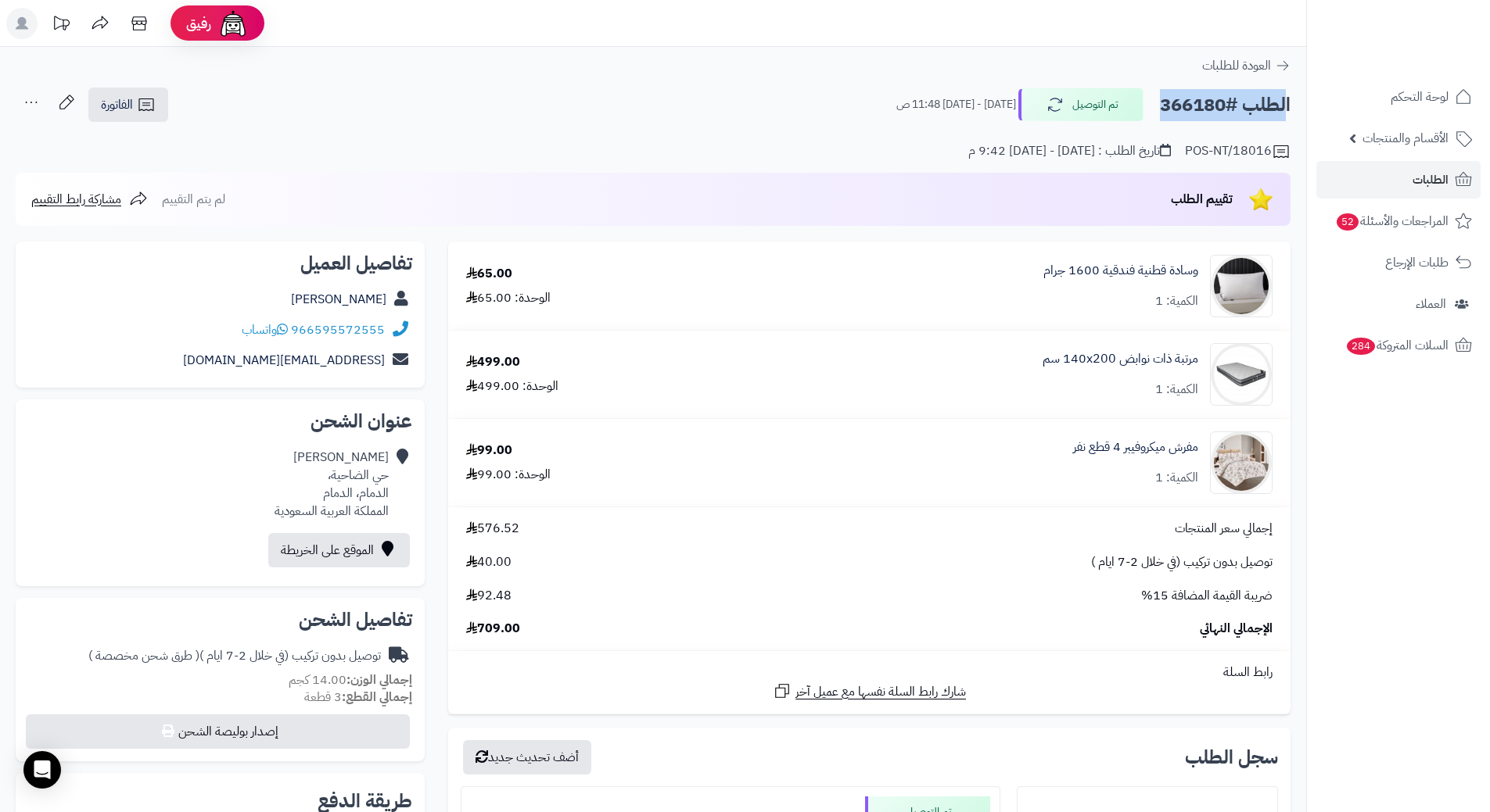
click at [1184, 106] on h2 "الطلب #366180" at bounding box center [1225, 104] width 130 height 32
copy h2 "366180"
drag, startPoint x: 1063, startPoint y: 449, endPoint x: 1213, endPoint y: 451, distance: 150.0
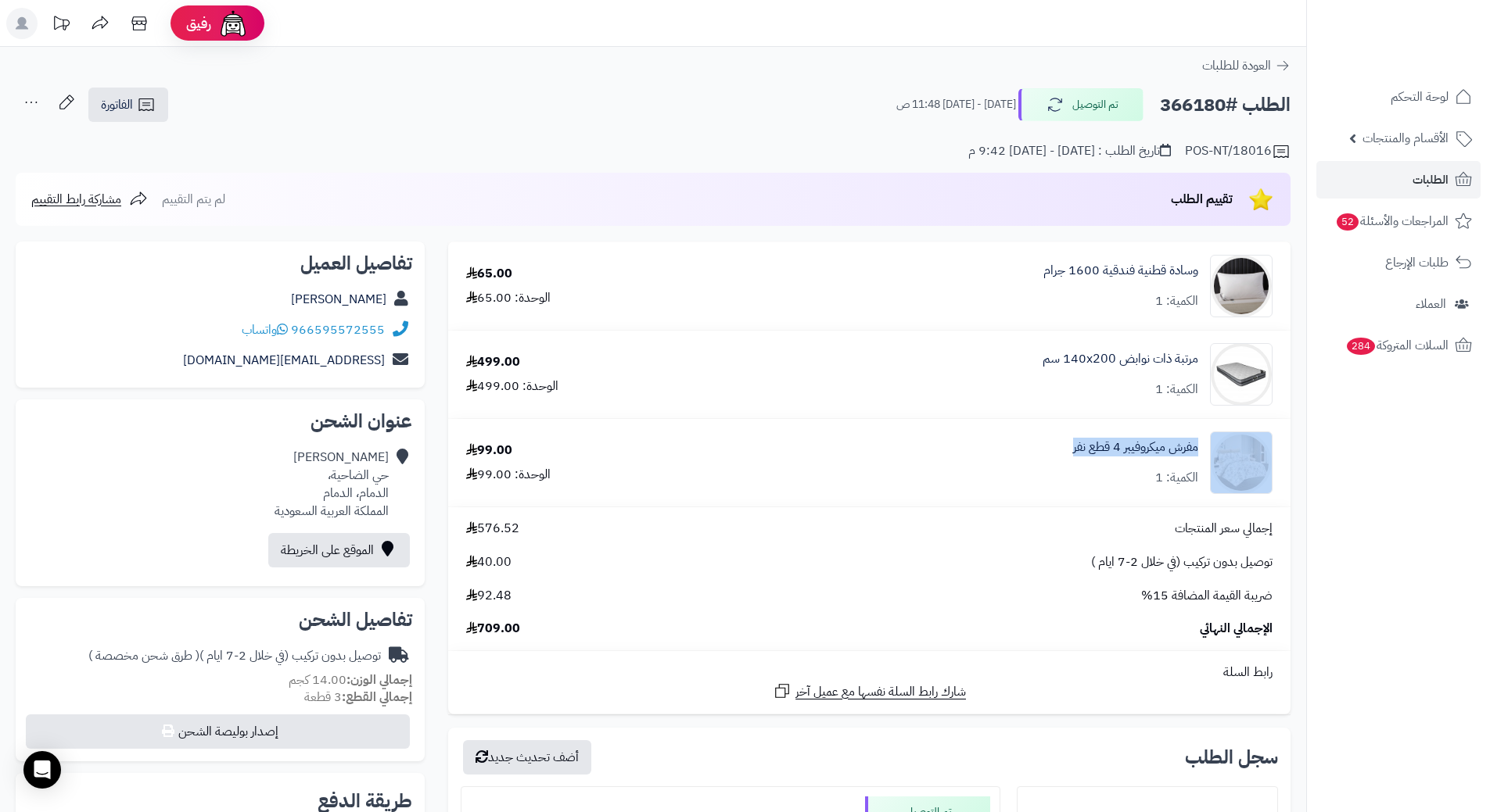
click at [1213, 317] on div "مفرش ميكروفيبر 4 قطع نفر الكمية: 1" at bounding box center [1006, 287] width 555 height 63
copy div "مفرش ميكروفيبر 4 قطع نفر"
click at [1452, 184] on link "الطلبات" at bounding box center [1398, 180] width 164 height 38
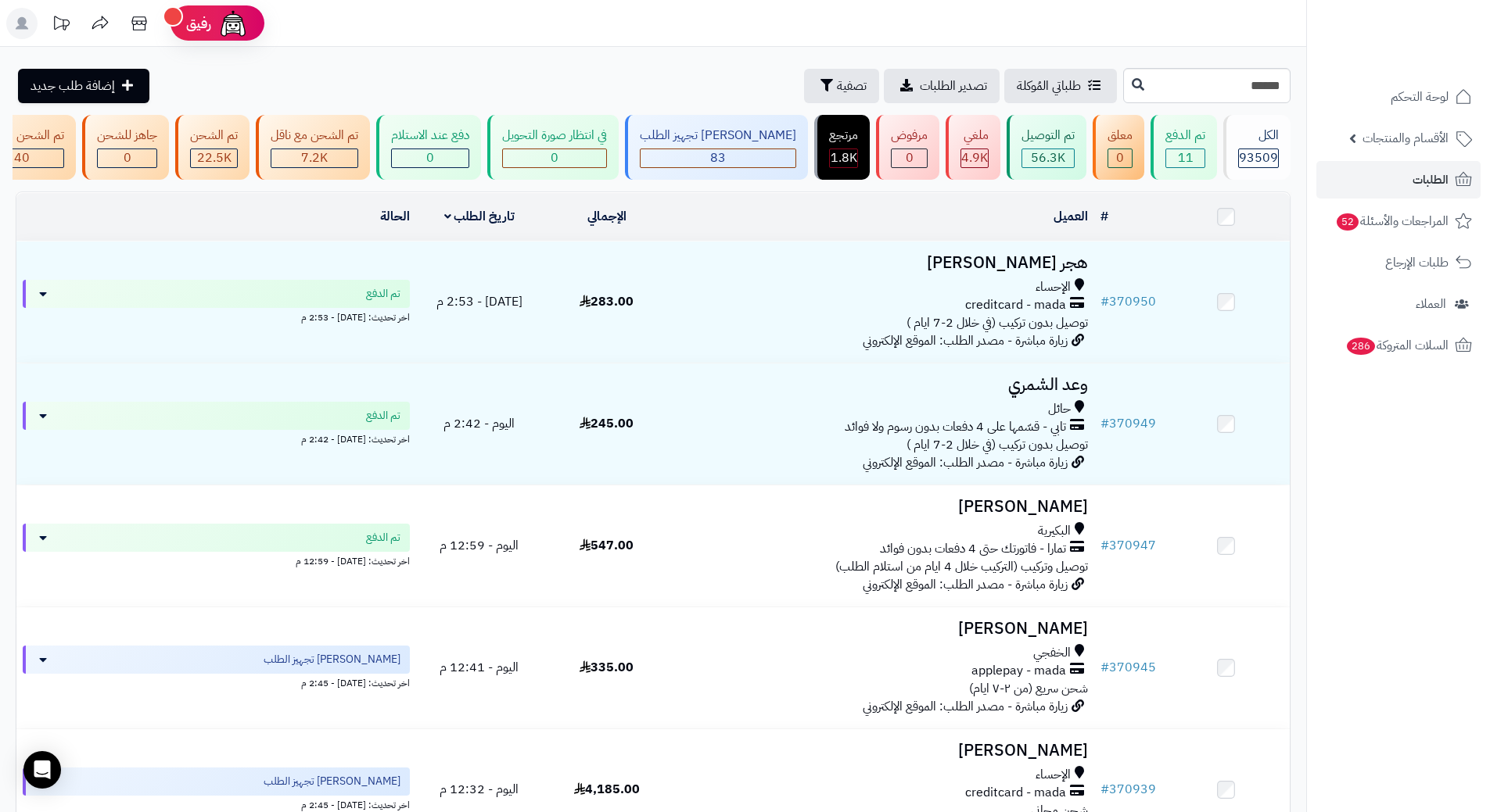
type input "******"
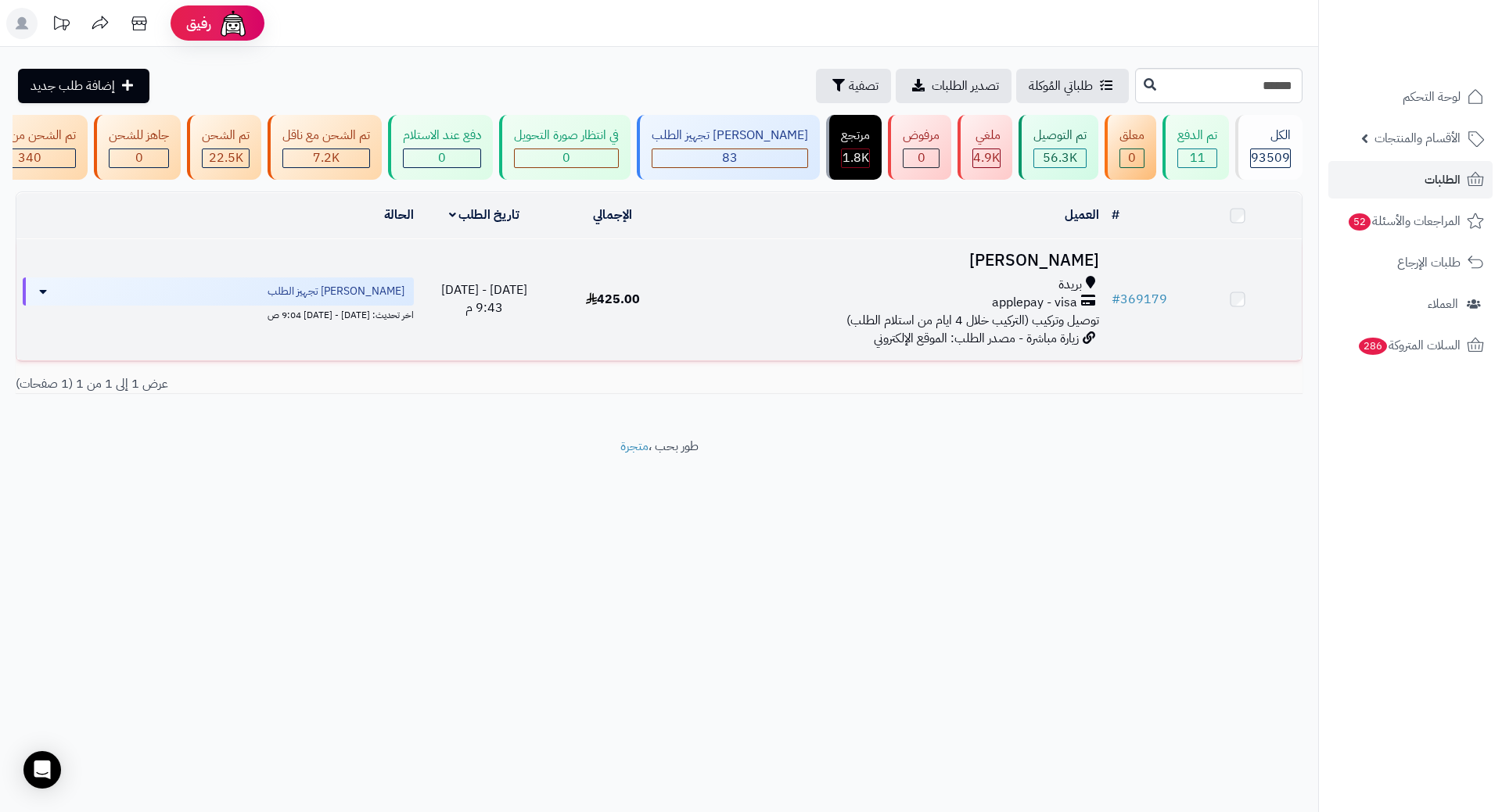
click at [1074, 266] on h3 "[PERSON_NAME]" at bounding box center [891, 261] width 416 height 18
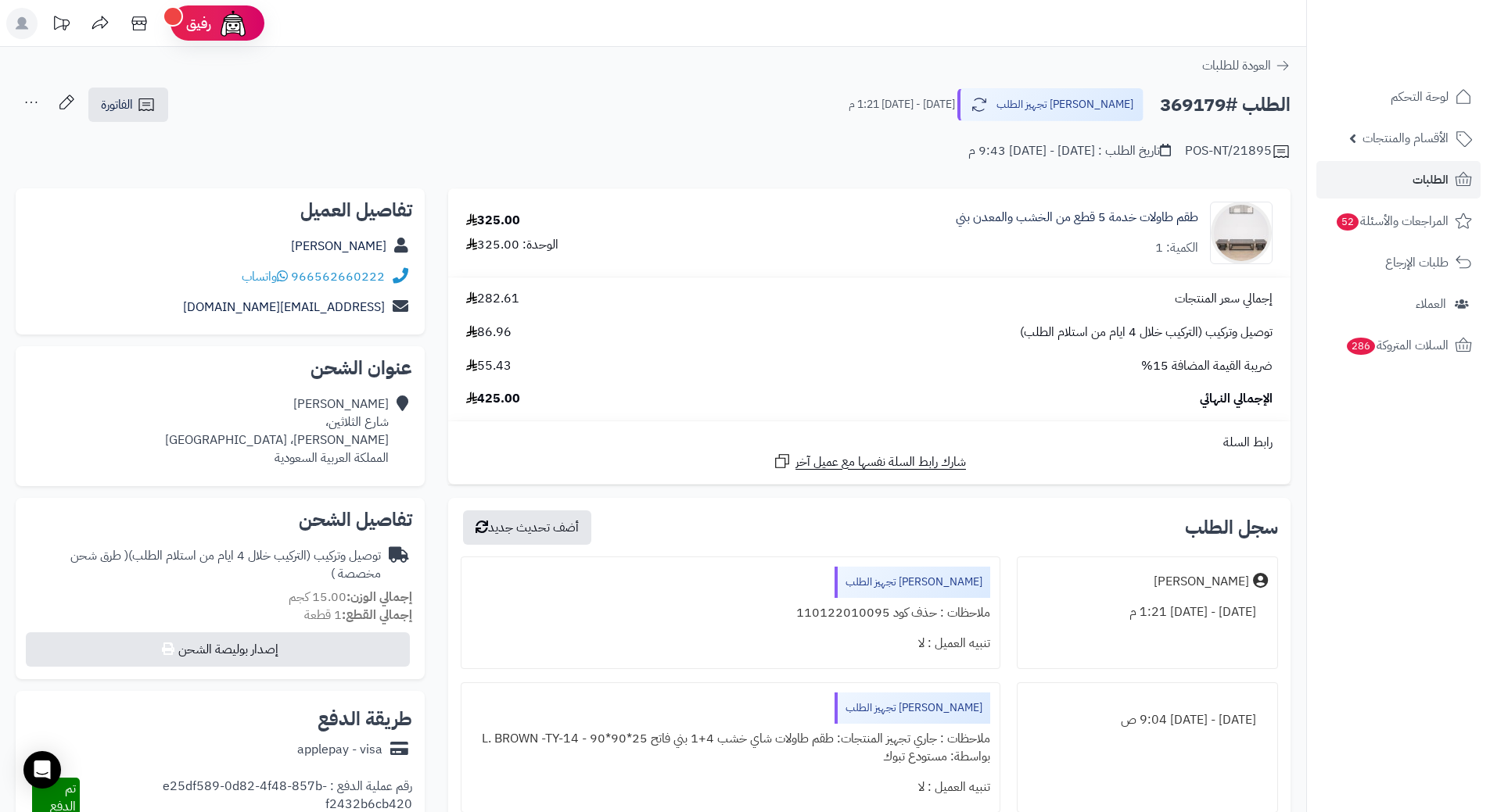
click at [1182, 104] on h2 "الطلب #369179" at bounding box center [1225, 104] width 130 height 32
copy h2 "369179"
